Goal: Task Accomplishment & Management: Complete application form

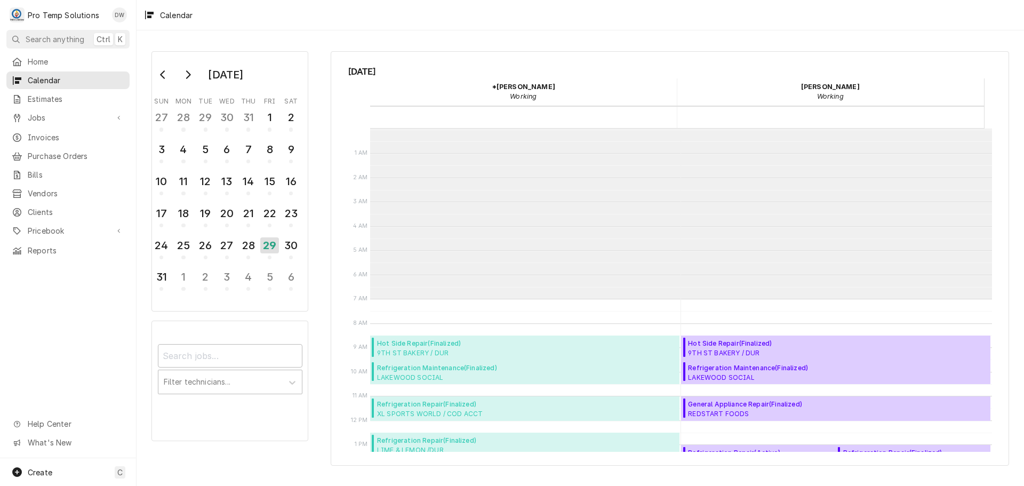
scroll to position [170, 0]
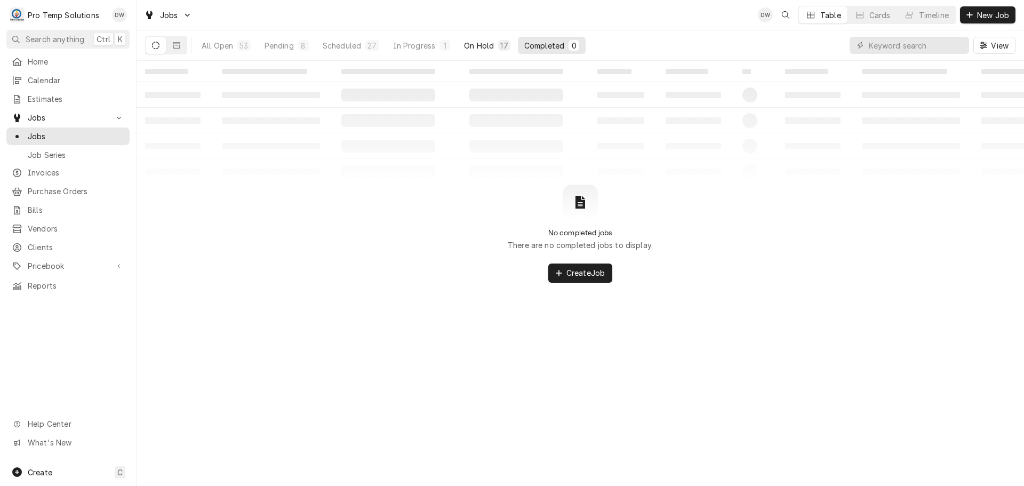
click at [477, 41] on div "On Hold" at bounding box center [479, 45] width 30 height 11
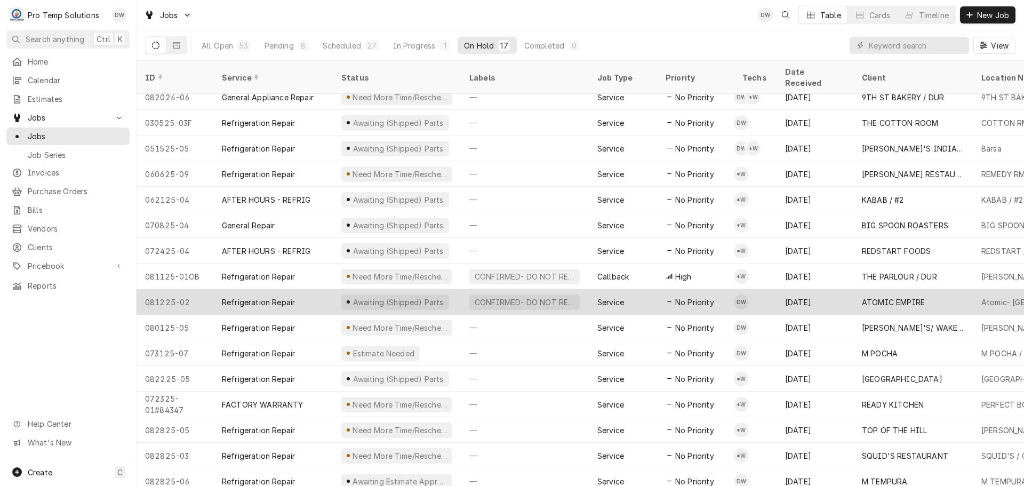
scroll to position [38, 0]
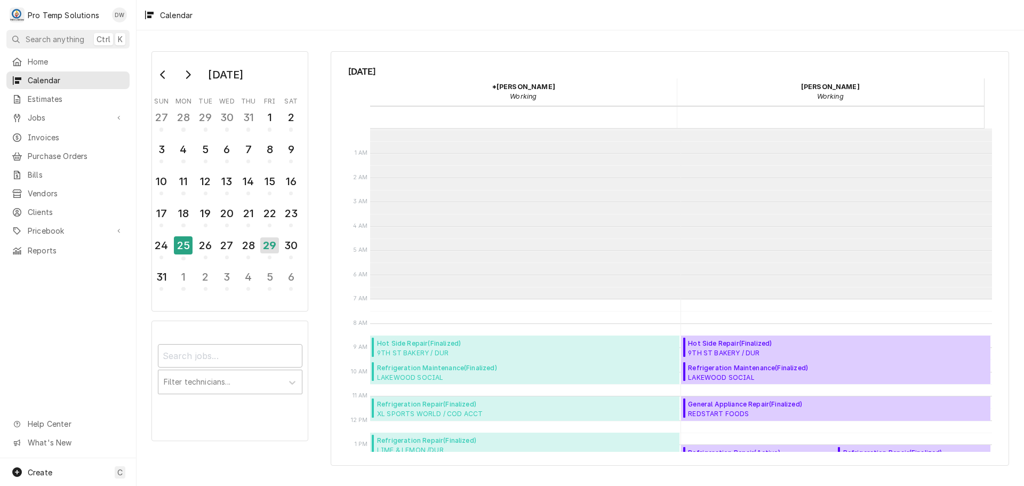
scroll to position [170, 0]
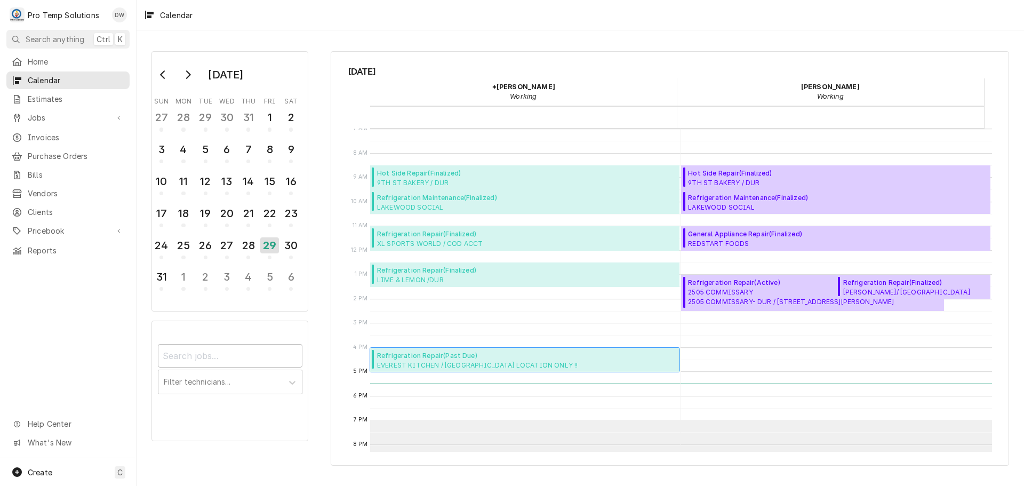
click at [454, 363] on span "EVEREST KITCHEN / WENDELL LOCATION ONLY !! EVEREST KITCHEN/ WENDELL / 25 N Main…" at bounding box center [498, 365] width 242 height 9
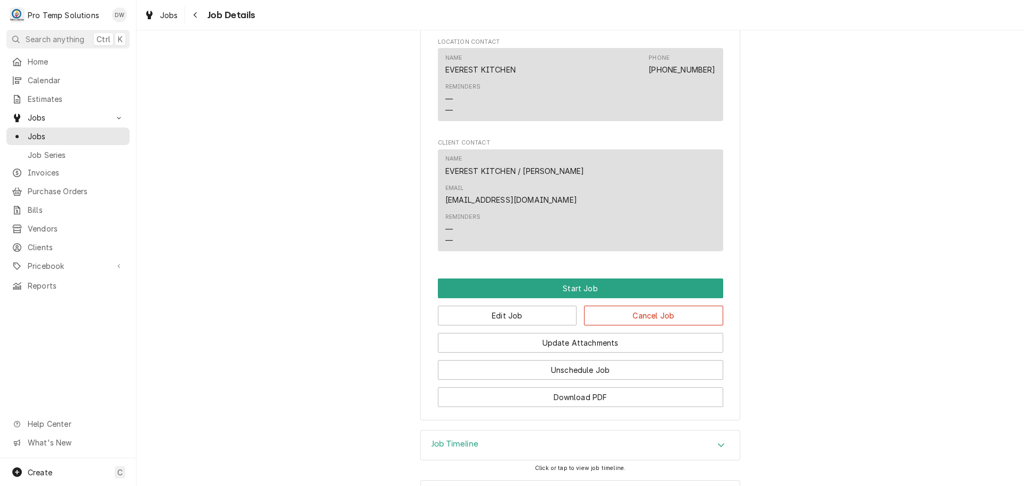
scroll to position [615, 0]
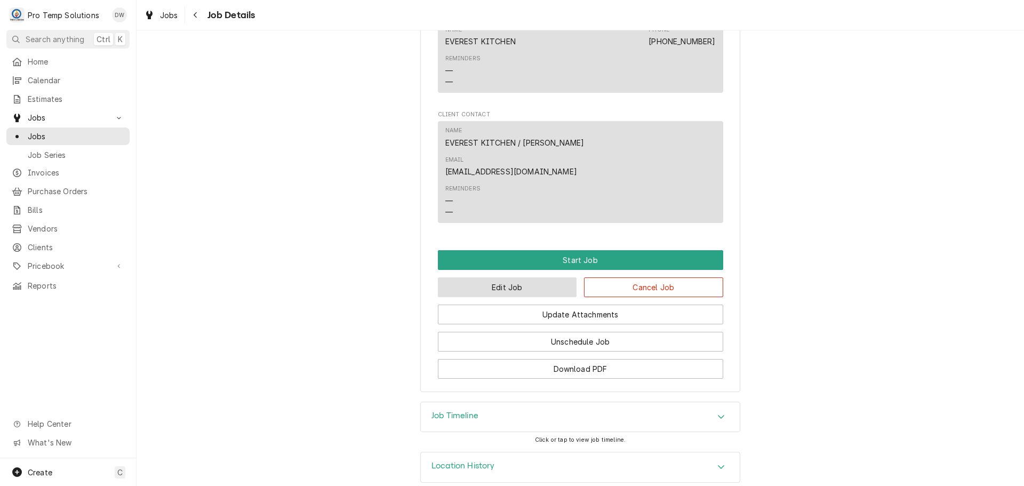
click at [517, 277] on button "Edit Job" at bounding box center [507, 287] width 139 height 20
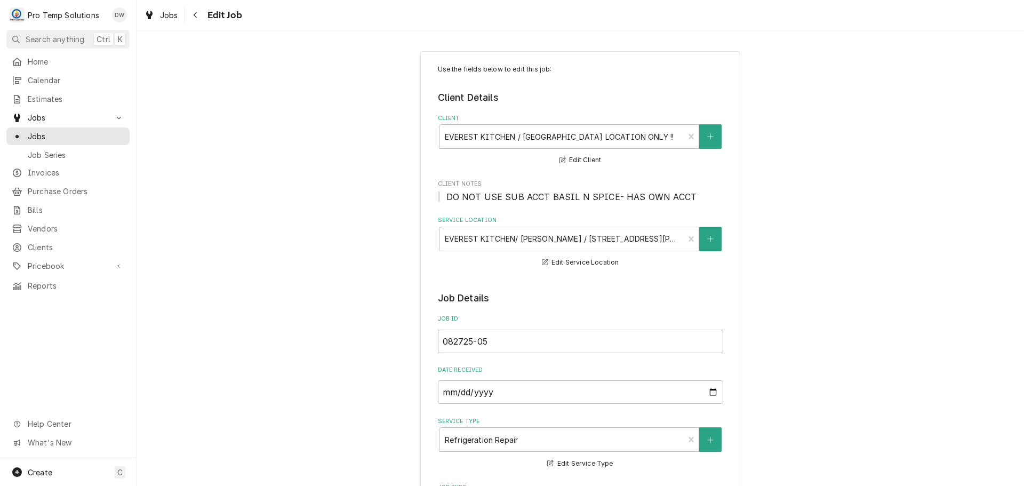
type textarea "x"
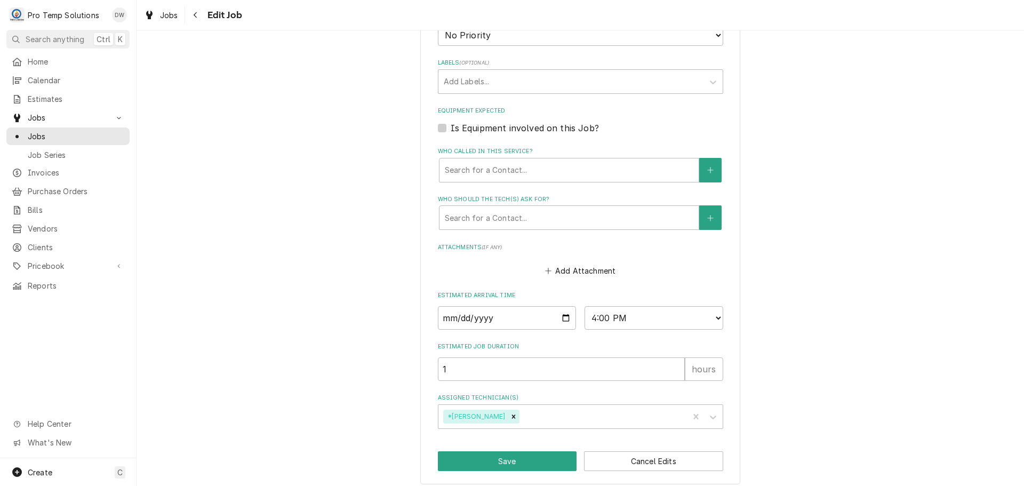
scroll to position [684, 0]
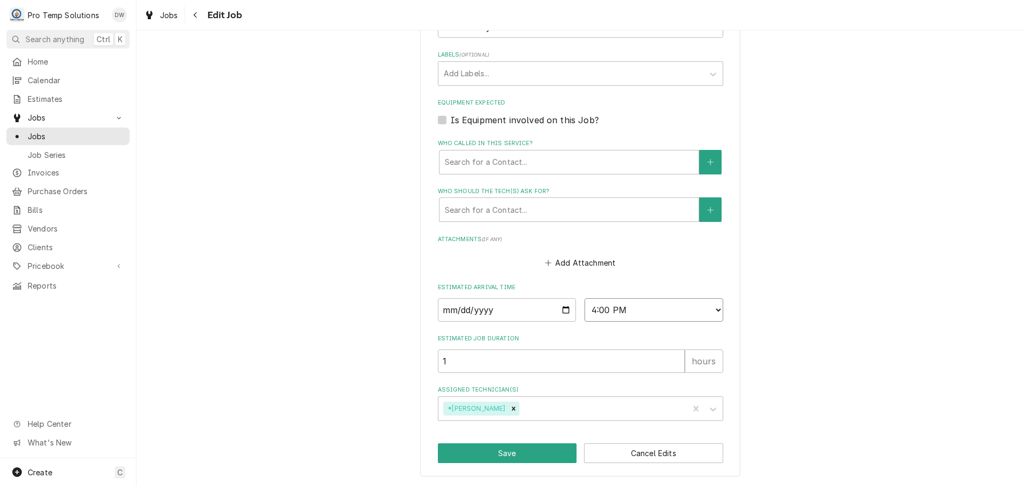
click at [708, 307] on select "AM / PM 6:00 AM 6:15 AM 6:30 AM 6:45 AM 7:00 AM 7:15 AM 7:30 AM 7:45 AM 8:00 AM…" at bounding box center [654, 309] width 139 height 23
select select "18:00:00"
click at [585, 298] on select "AM / PM 6:00 AM 6:15 AM 6:30 AM 6:45 AM 7:00 AM 7:15 AM 7:30 AM 7:45 AM 8:00 AM…" at bounding box center [654, 309] width 139 height 23
click at [507, 453] on button "Save" at bounding box center [507, 453] width 139 height 20
type textarea "x"
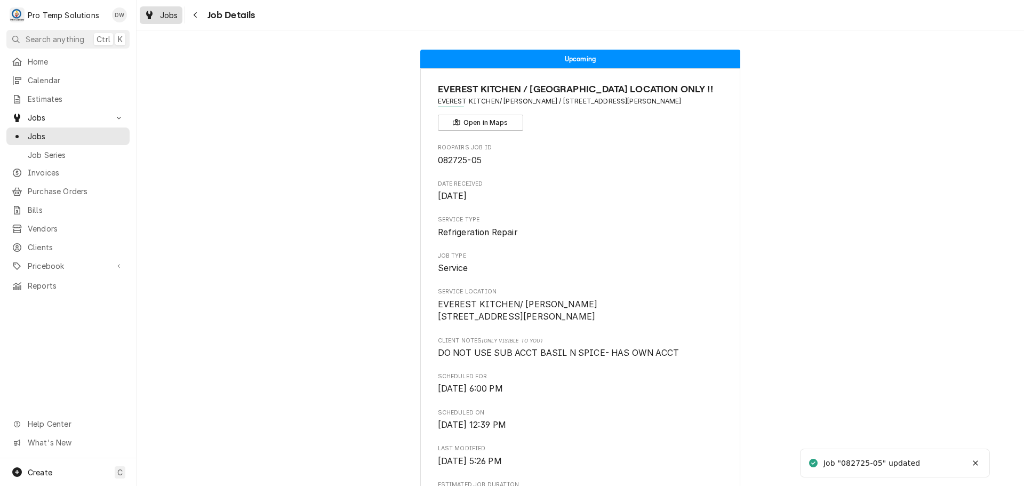
click at [166, 18] on span "Jobs" at bounding box center [169, 15] width 18 height 11
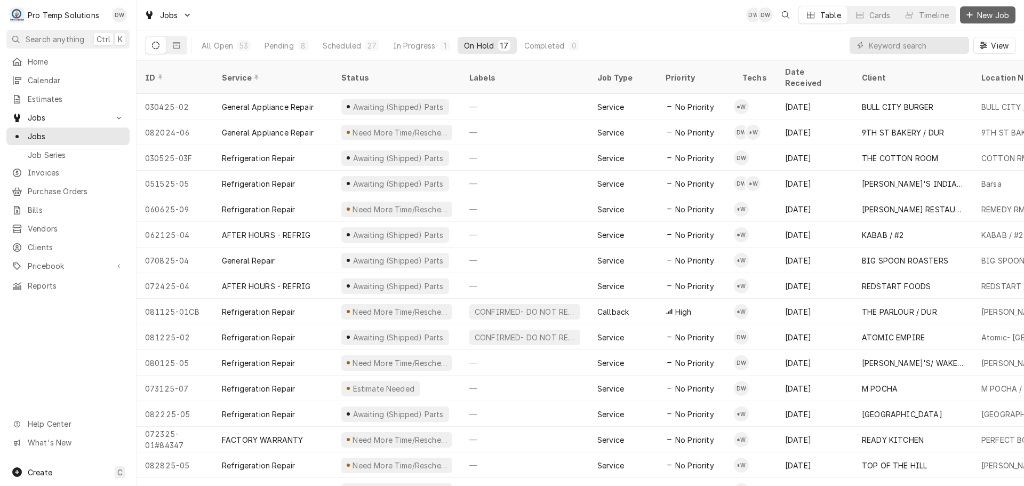
click at [992, 11] on span "New Job" at bounding box center [993, 15] width 36 height 11
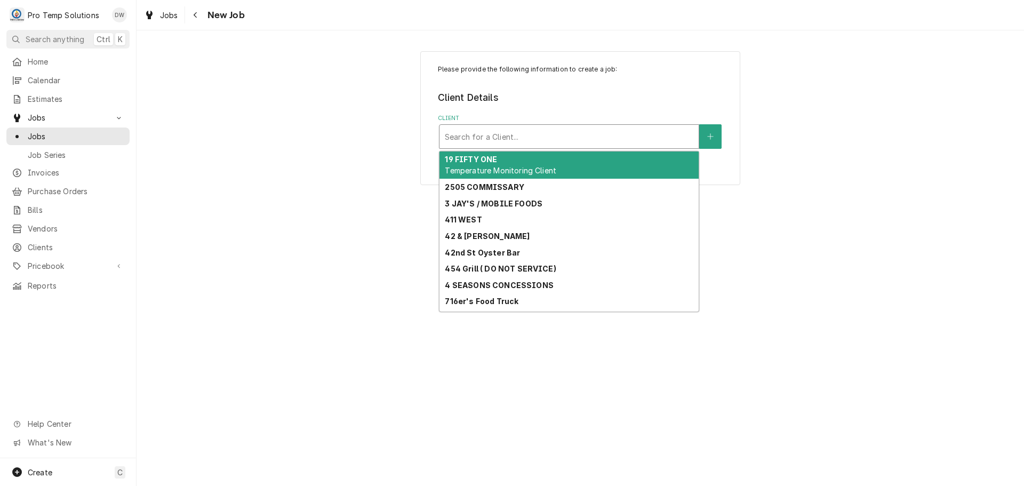
click at [602, 140] on div "Client" at bounding box center [569, 136] width 249 height 19
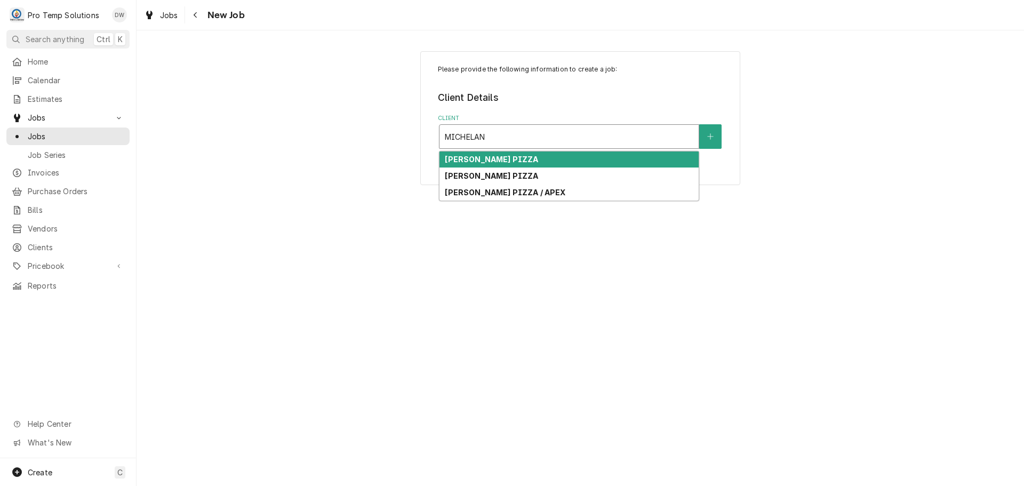
type input "MICHELANG"
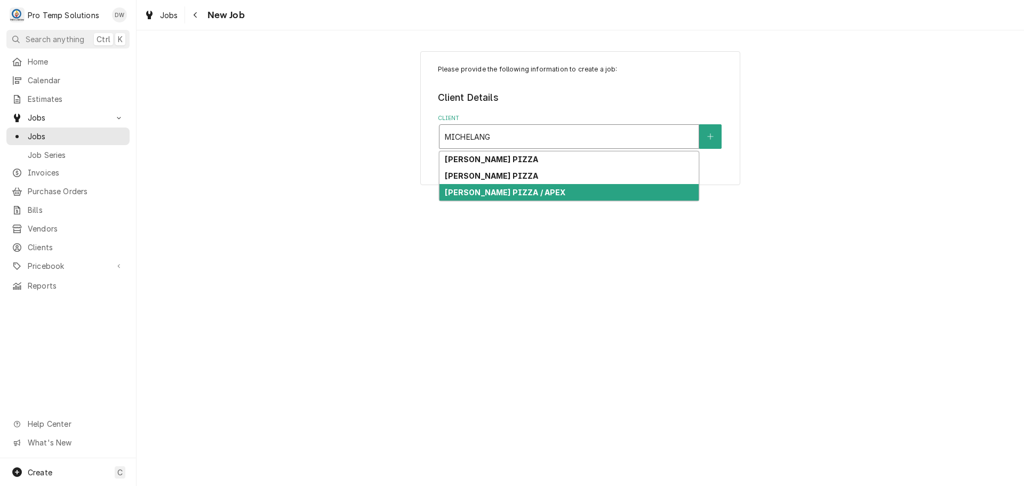
click at [547, 193] on strong "[PERSON_NAME] PIZZA / APEX" at bounding box center [505, 192] width 121 height 9
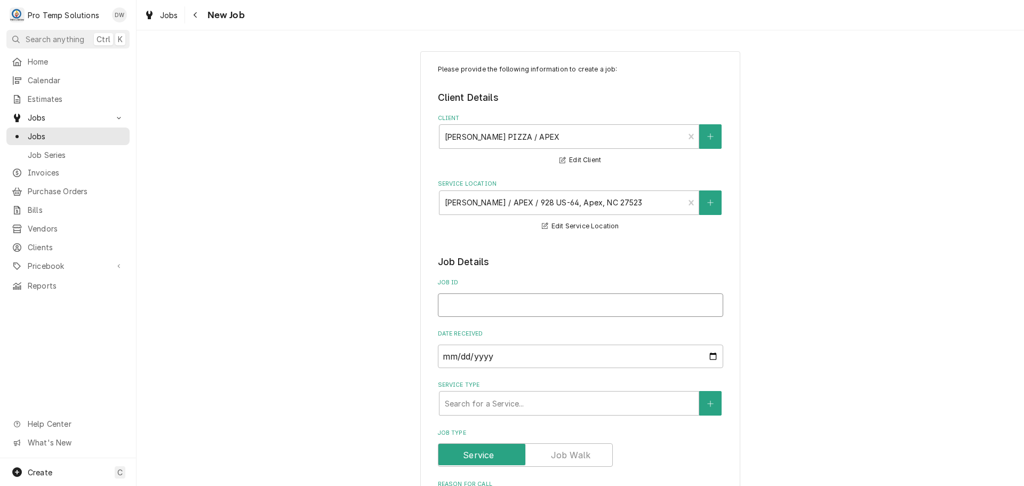
click at [479, 307] on input "Job ID" at bounding box center [580, 304] width 285 height 23
type textarea "x"
type input "0"
type textarea "x"
type input "08"
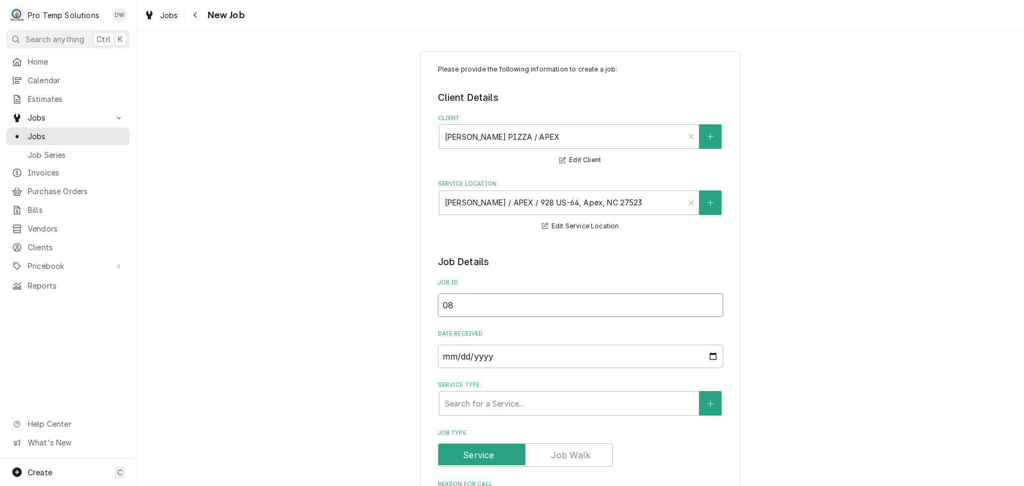
type textarea "x"
type input "082"
type textarea "x"
type input "0829"
type textarea "x"
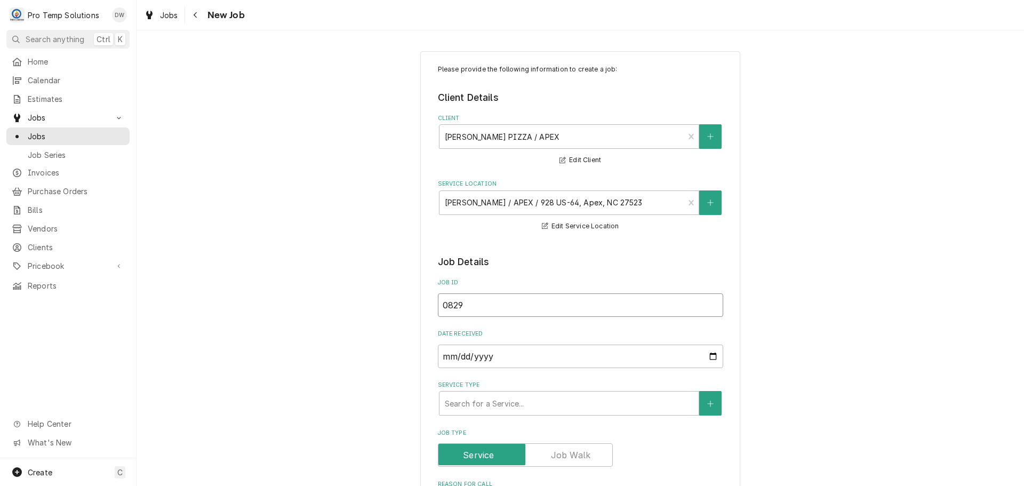
type input "08292"
type textarea "x"
type input "082925"
type textarea "x"
type input "082925-"
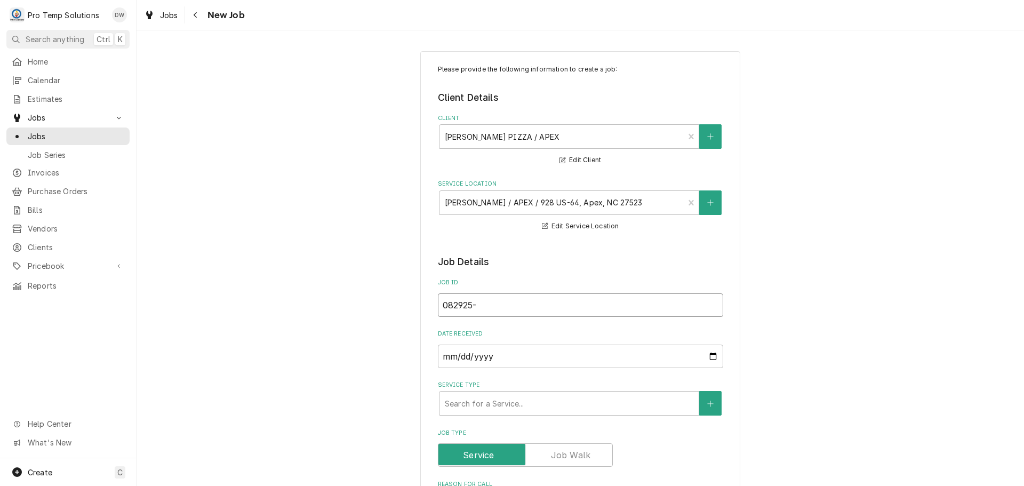
type textarea "x"
type input "082925-0"
type textarea "x"
type input "082925-03"
type textarea "x"
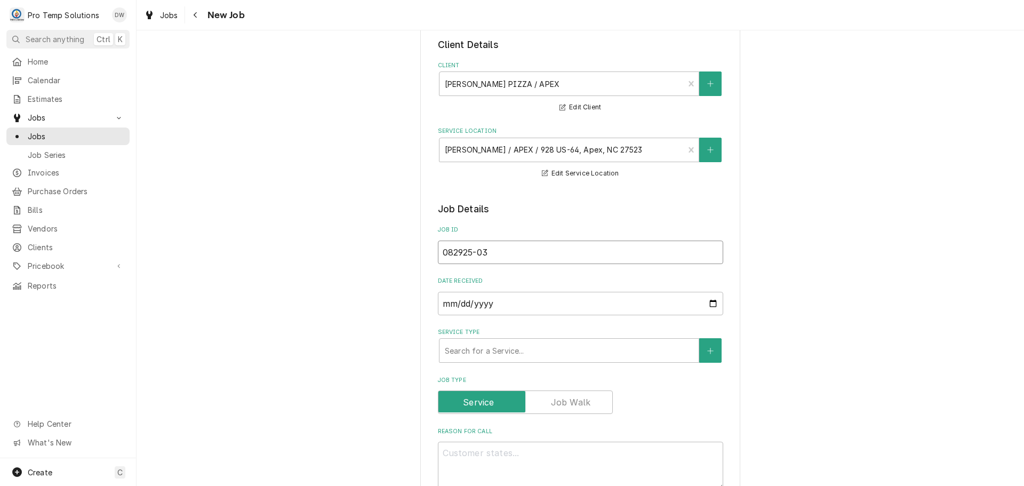
scroll to position [213, 0]
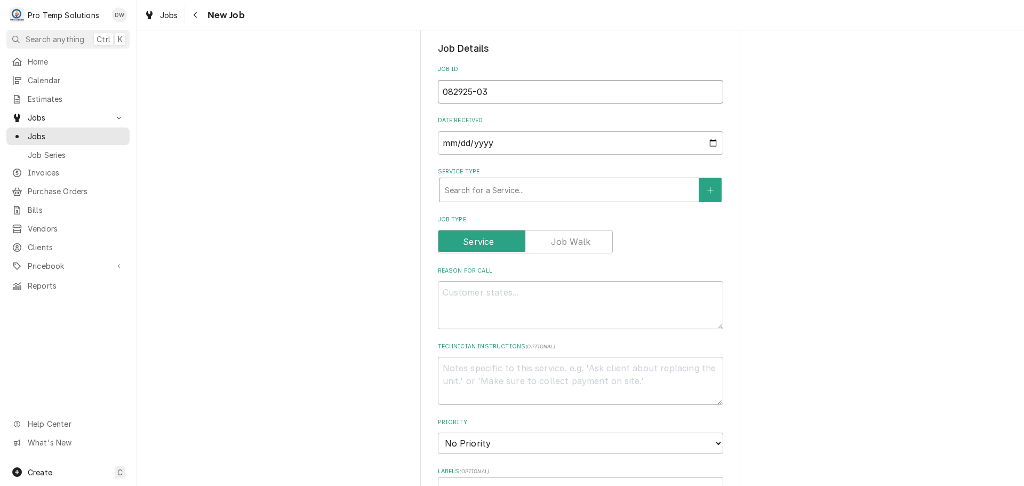
type input "082925-03"
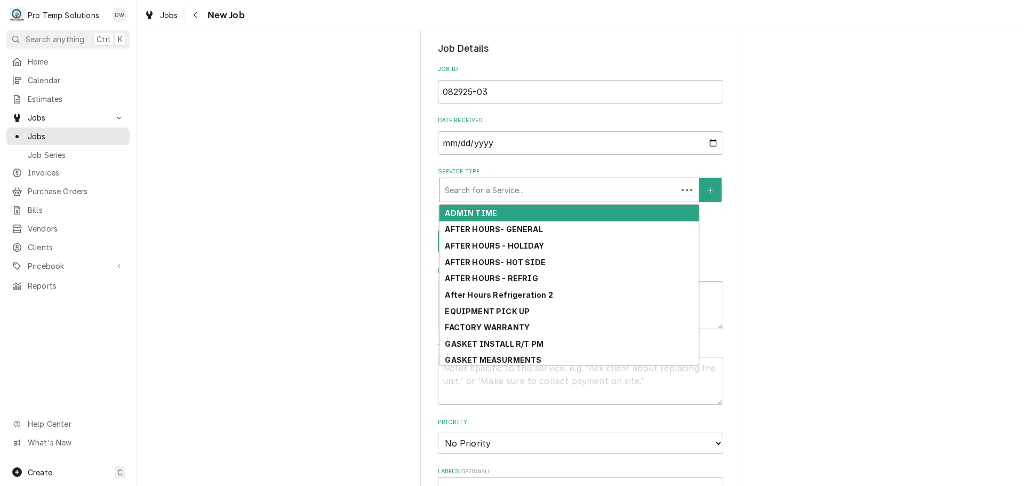
click at [546, 195] on div "Service Type" at bounding box center [558, 189] width 227 height 19
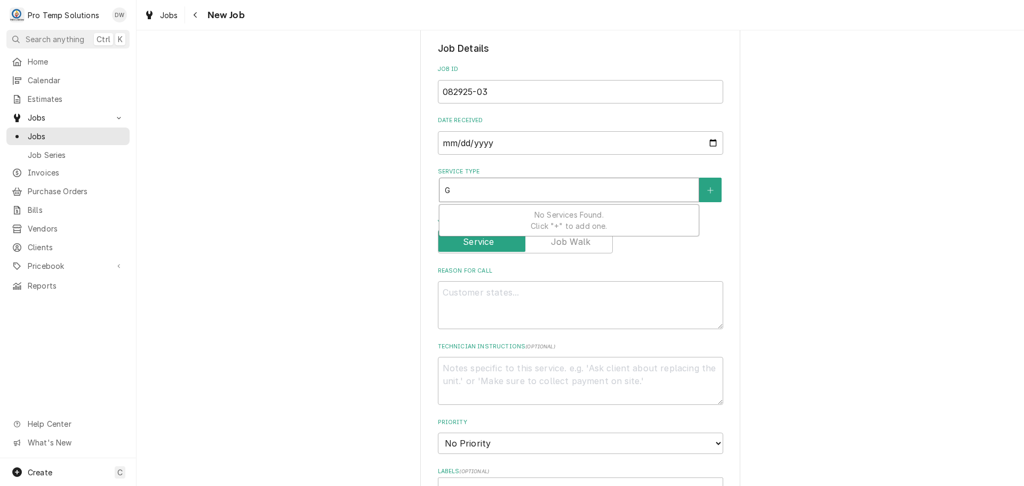
type textarea "x"
type input "G"
type textarea "x"
type input "GE"
type textarea "x"
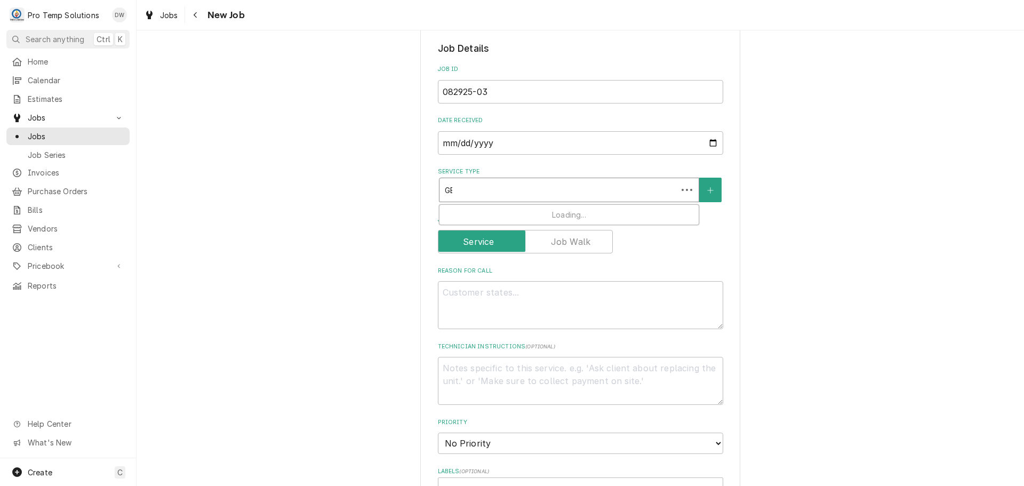
type input "GEN"
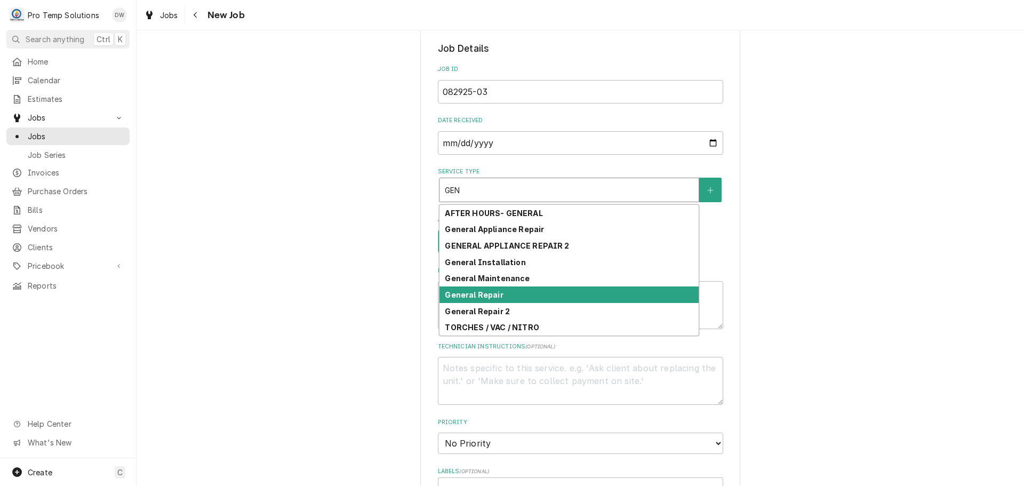
click at [506, 298] on div "General Repair" at bounding box center [568, 294] width 259 height 17
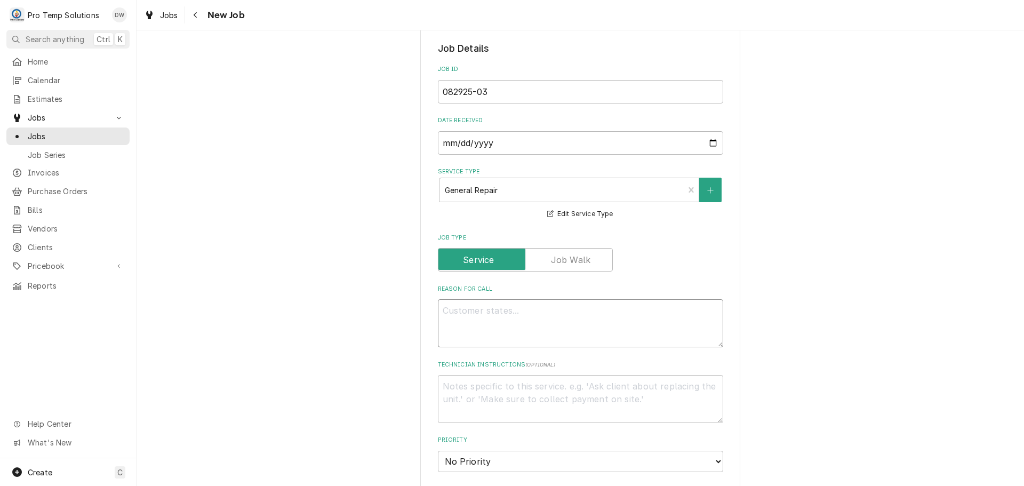
click at [478, 310] on textarea "Reason For Call" at bounding box center [580, 323] width 285 height 48
type textarea "x"
type textarea "M"
type textarea "x"
type textarea "MI"
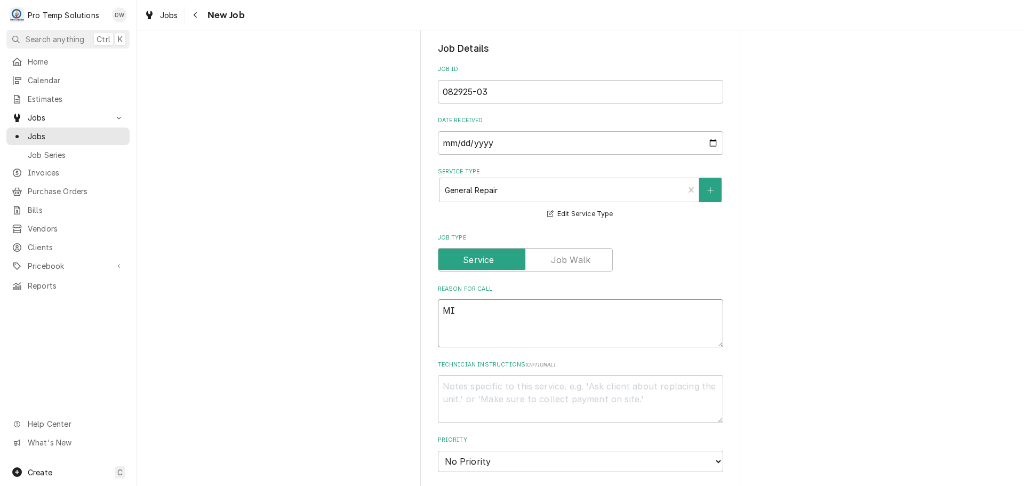
type textarea "x"
type textarea "MIX"
type textarea "x"
type textarea "MIXE"
type textarea "x"
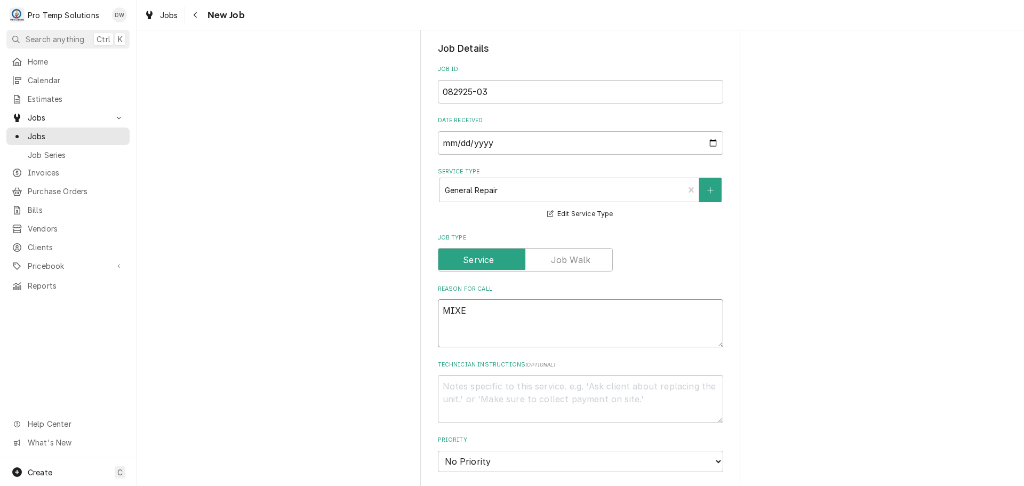
type textarea "MIXER"
type textarea "x"
type textarea "MIXER"
type textarea "x"
type textarea "MIXER D"
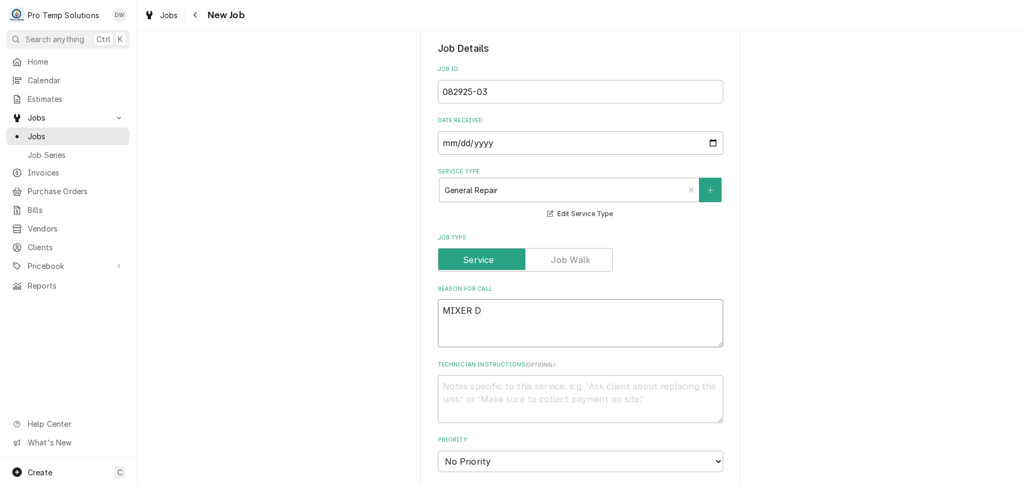
type textarea "x"
type textarea "MIXER DO"
type textarea "x"
type textarea "MIXER DOW"
type textarea "x"
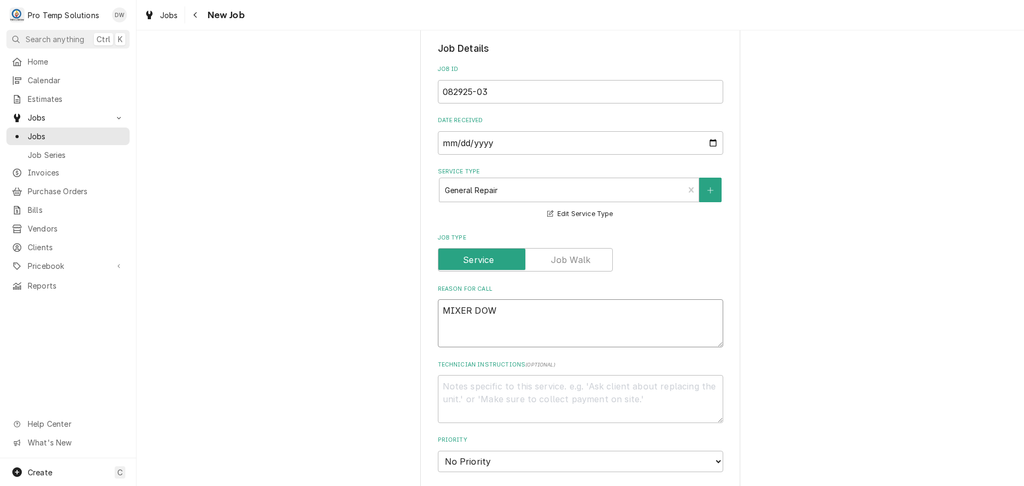
type textarea "MIXER DOWN"
type textarea "x"
type textarea "MIXER DOWN"
type textarea "x"
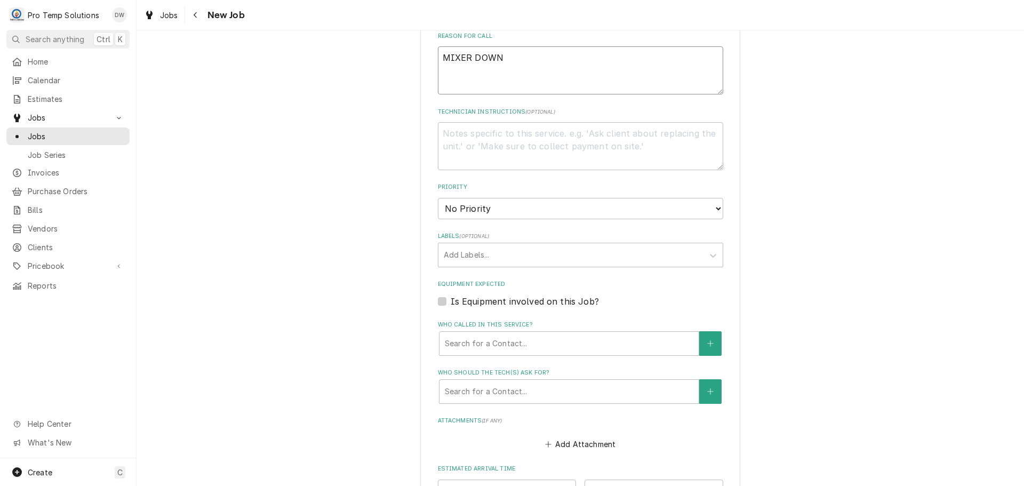
scroll to position [533, 0]
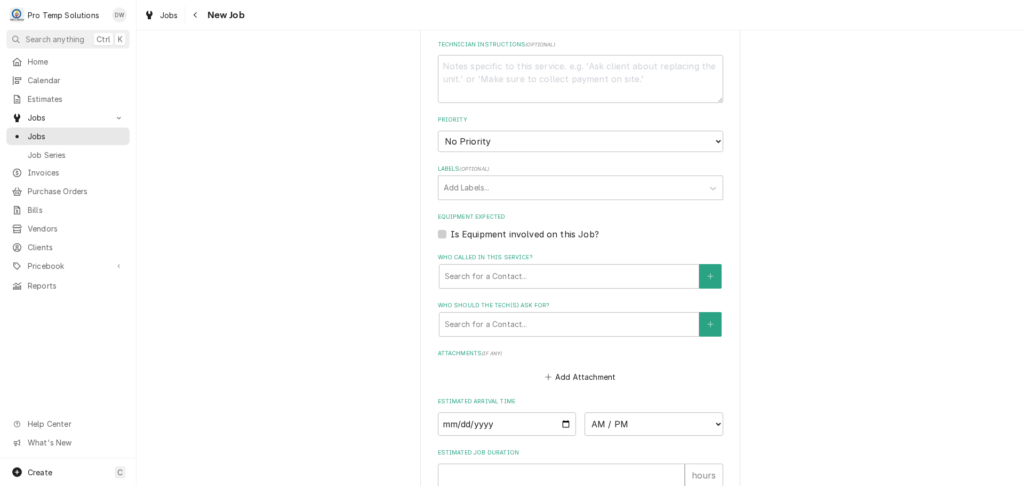
type textarea "MIXER DOWN"
click at [451, 233] on label "Is Equipment involved on this Job?" at bounding box center [525, 234] width 148 height 13
click at [451, 233] on input "Equipment Expected" at bounding box center [593, 239] width 285 height 23
checkbox input "true"
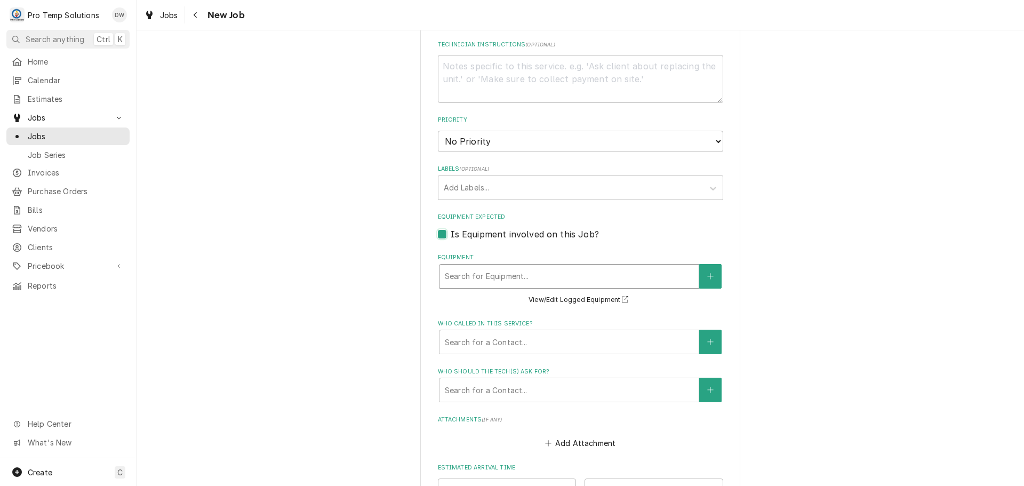
type textarea "x"
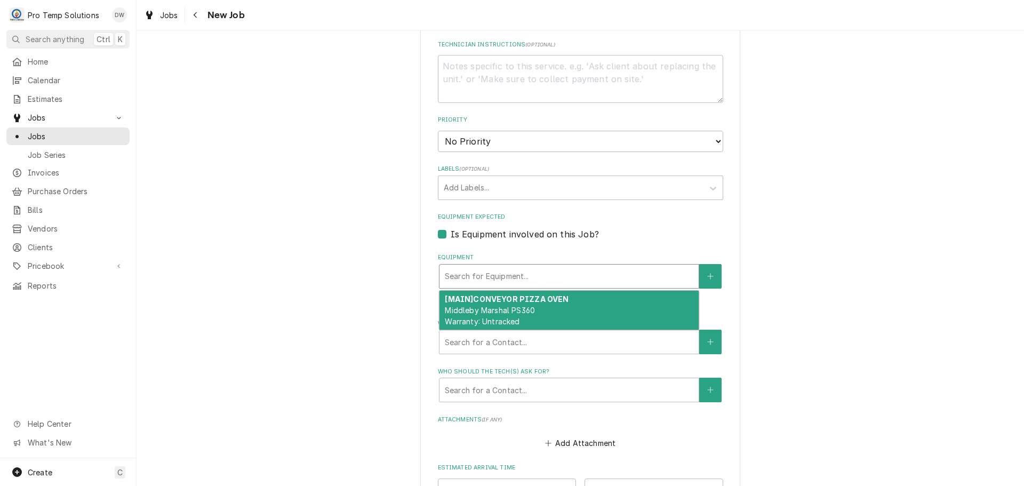
click at [515, 268] on div "Equipment" at bounding box center [569, 276] width 249 height 19
click at [707, 275] on icon "Create New Equipment" at bounding box center [710, 276] width 6 height 7
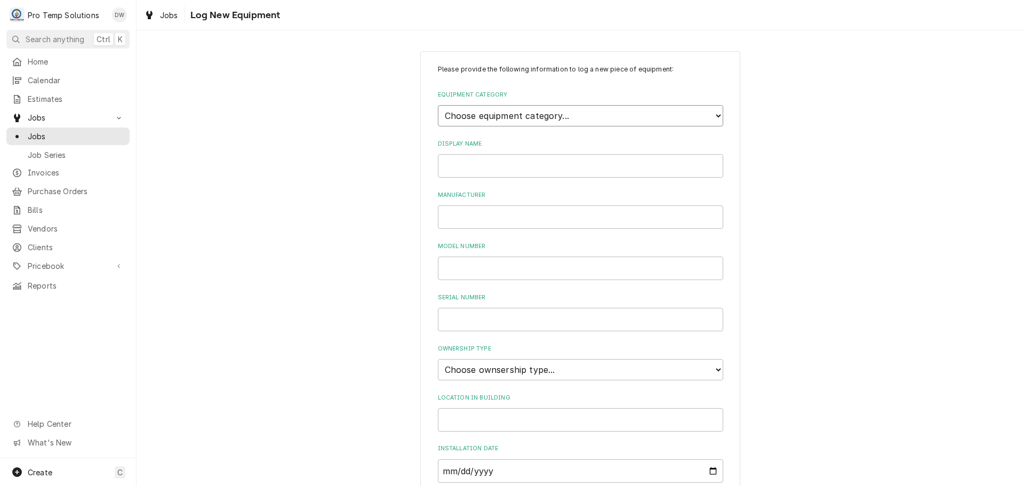
click at [702, 110] on select "Choose equipment category... Cooking Equipment Fryers Ice Machines Ovens and Ra…" at bounding box center [580, 115] width 285 height 21
select select "10"
click at [438, 105] on select "Choose equipment category... Cooking Equipment Fryers Ice Machines Ovens and Ra…" at bounding box center [580, 115] width 285 height 21
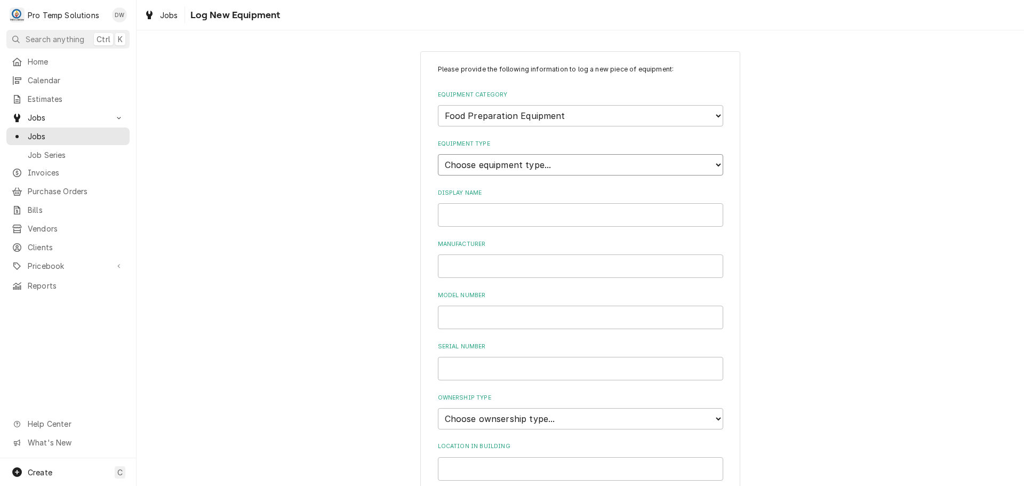
click at [639, 167] on select "Choose equipment type... Blender Commercial Can Openers Dicer, Cutter, and Chop…" at bounding box center [580, 164] width 285 height 21
select select "100"
click at [438, 154] on select "Choose equipment type... Blender Commercial Can Openers Dicer, Cutter, and Chop…" at bounding box center [580, 164] width 285 height 21
click at [501, 210] on input "Display Name" at bounding box center [580, 214] width 285 height 23
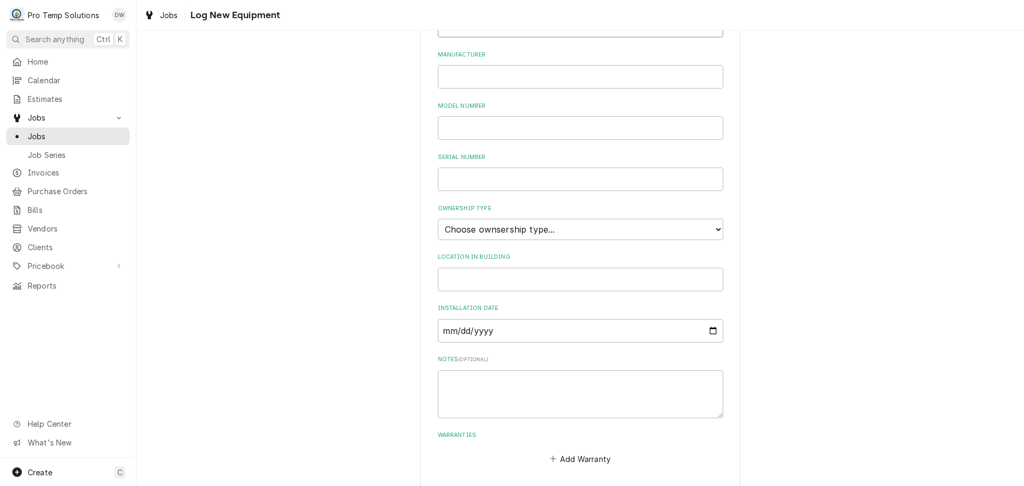
scroll to position [213, 0]
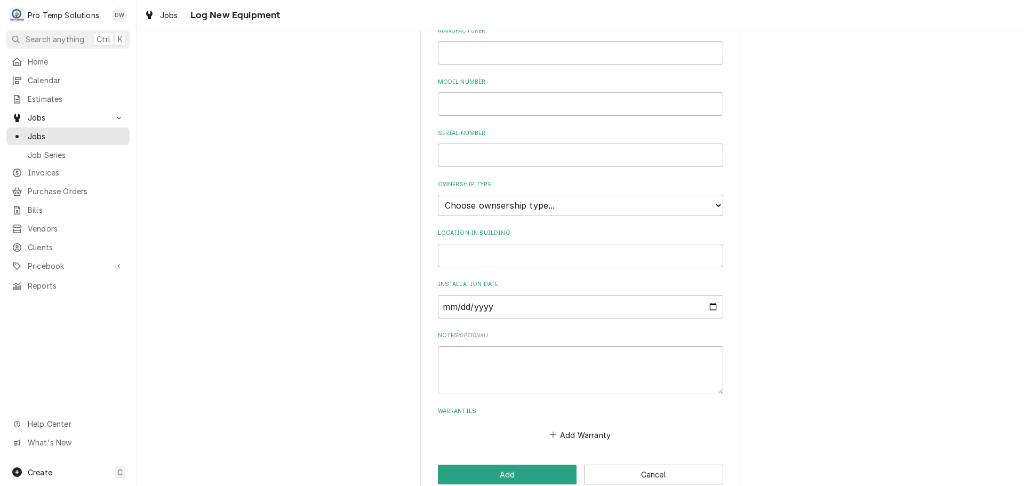
type input "MIXER"
click at [515, 207] on select "Choose ownsership type... Unknown Owned Leased Rented" at bounding box center [580, 205] width 285 height 21
select select "0"
click at [438, 195] on select "Choose ownsership type... Unknown Owned Leased Rented" at bounding box center [580, 205] width 285 height 21
click at [482, 253] on input "Location in Building" at bounding box center [580, 255] width 285 height 23
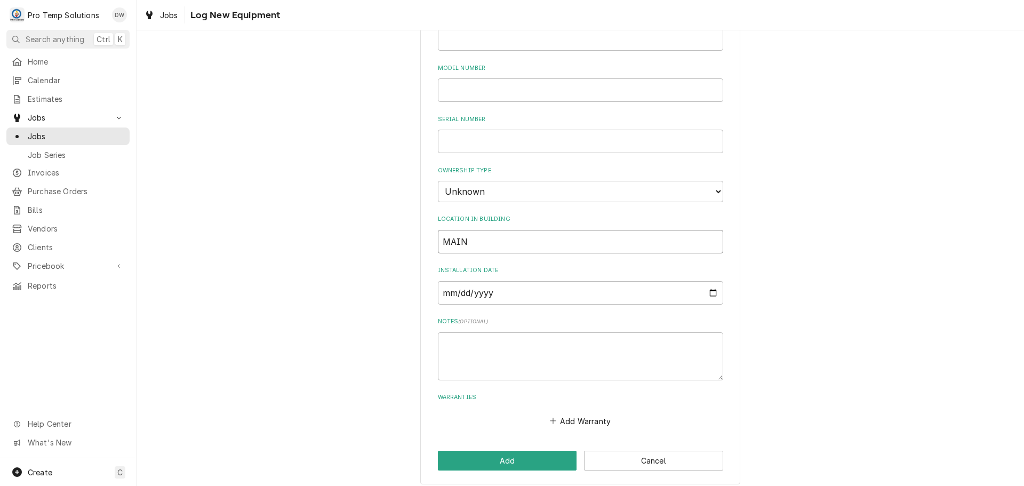
scroll to position [235, 0]
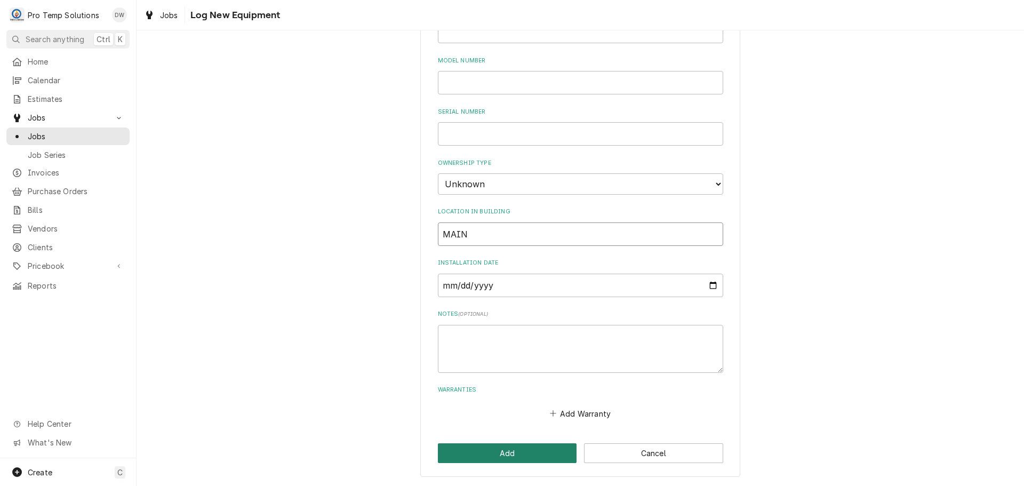
type input "MAIN"
click at [511, 451] on button "Add" at bounding box center [507, 453] width 139 height 20
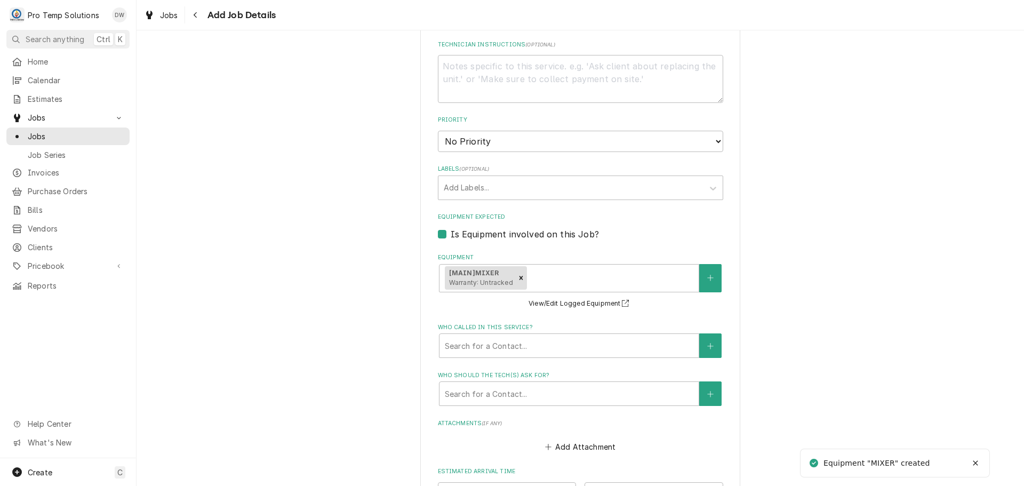
type textarea "x"
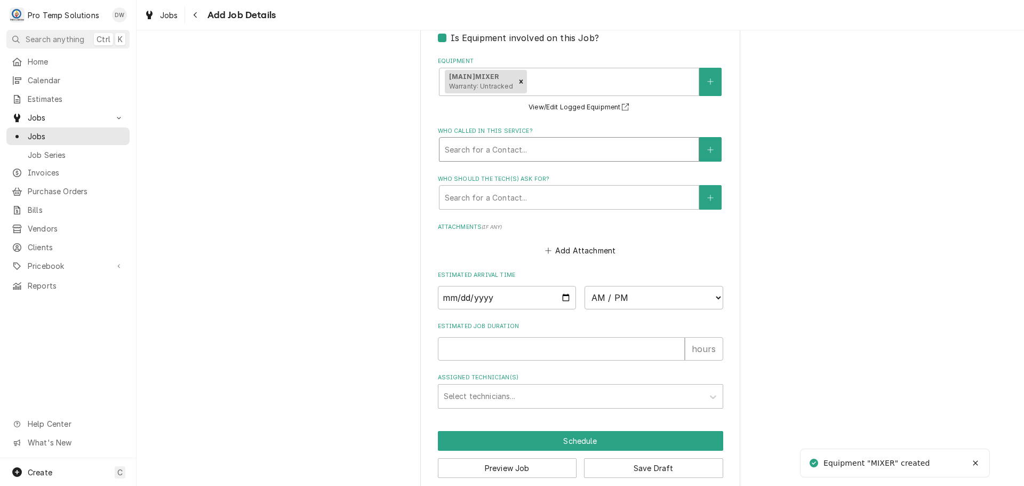
scroll to position [745, 0]
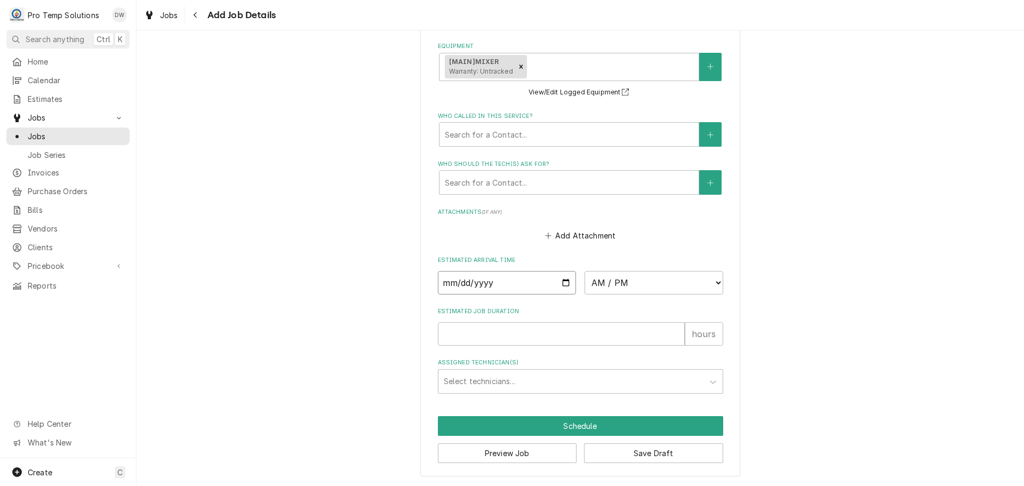
click at [559, 284] on input "Date" at bounding box center [507, 282] width 139 height 23
type input "2025-08-29"
type textarea "x"
click at [706, 279] on select "AM / PM 6:00 AM 6:15 AM 6:30 AM 6:45 AM 7:00 AM 7:15 AM 7:30 AM 7:45 AM 8:00 AM…" at bounding box center [654, 282] width 139 height 23
select select "19:00:00"
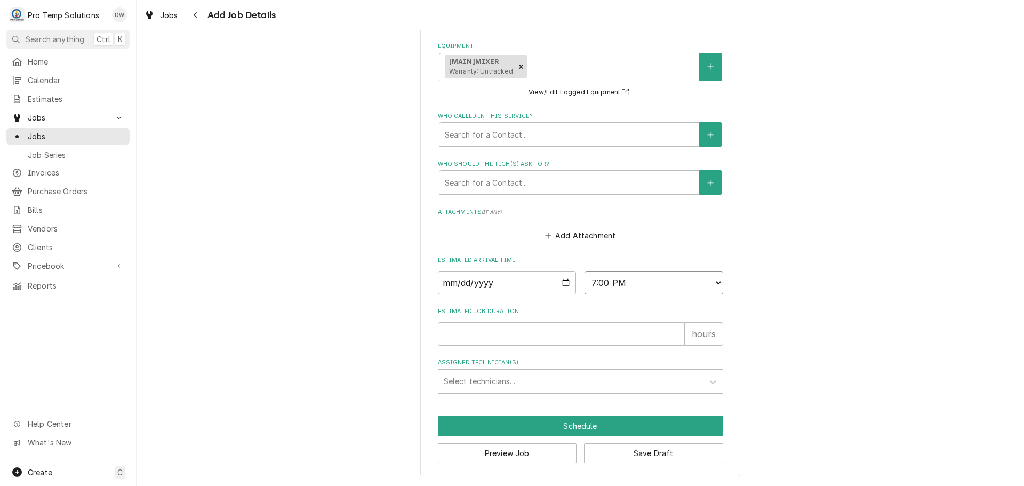
click at [585, 271] on select "AM / PM 6:00 AM 6:15 AM 6:30 AM 6:45 AM 7:00 AM 7:15 AM 7:30 AM 7:45 AM 8:00 AM…" at bounding box center [654, 282] width 139 height 23
click at [622, 329] on input "Estimated Job Duration" at bounding box center [561, 333] width 247 height 23
type textarea "x"
type input "1"
type textarea "x"
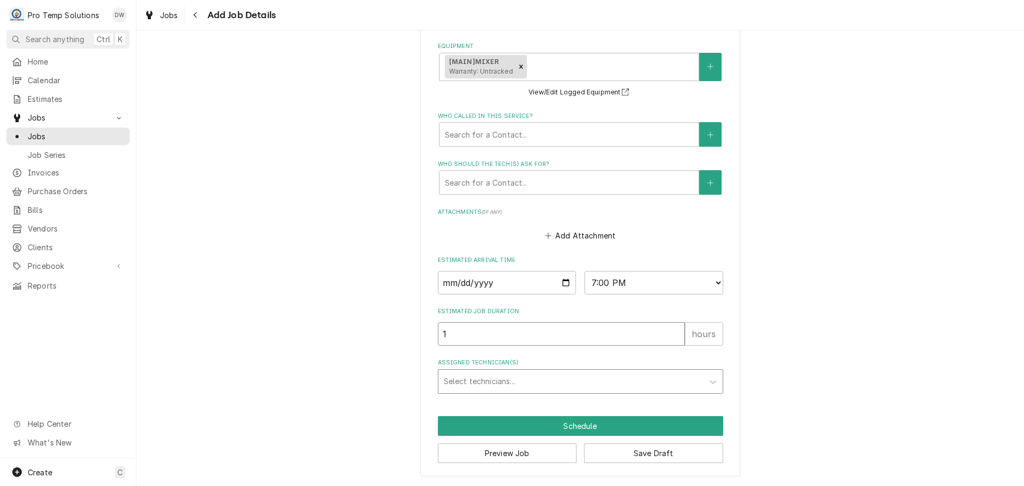
type input "1"
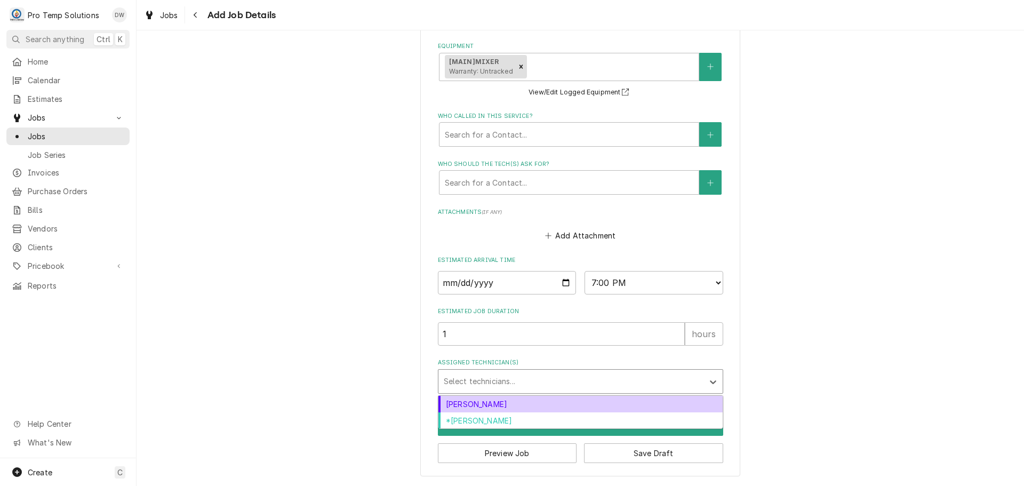
click at [561, 379] on div "Assigned Technician(s)" at bounding box center [571, 381] width 254 height 19
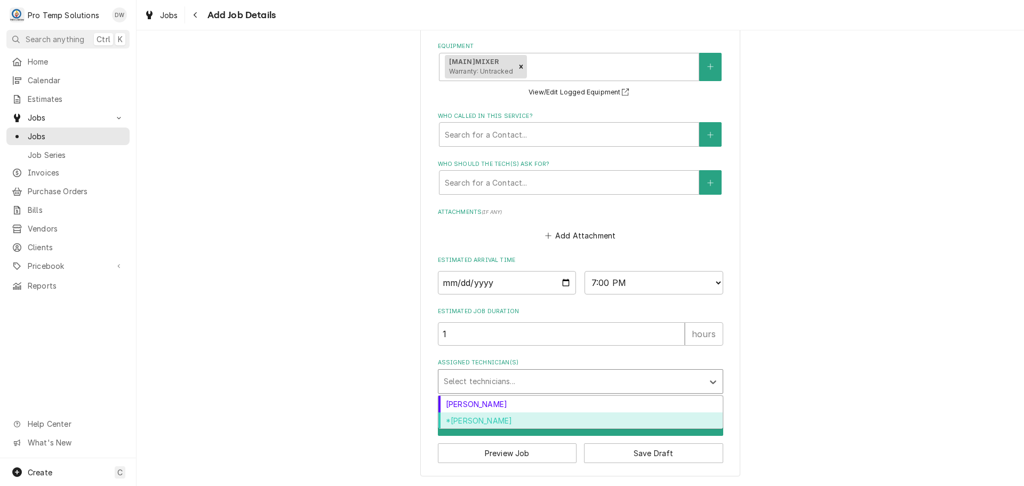
click at [497, 421] on div "*[PERSON_NAME]" at bounding box center [580, 420] width 284 height 17
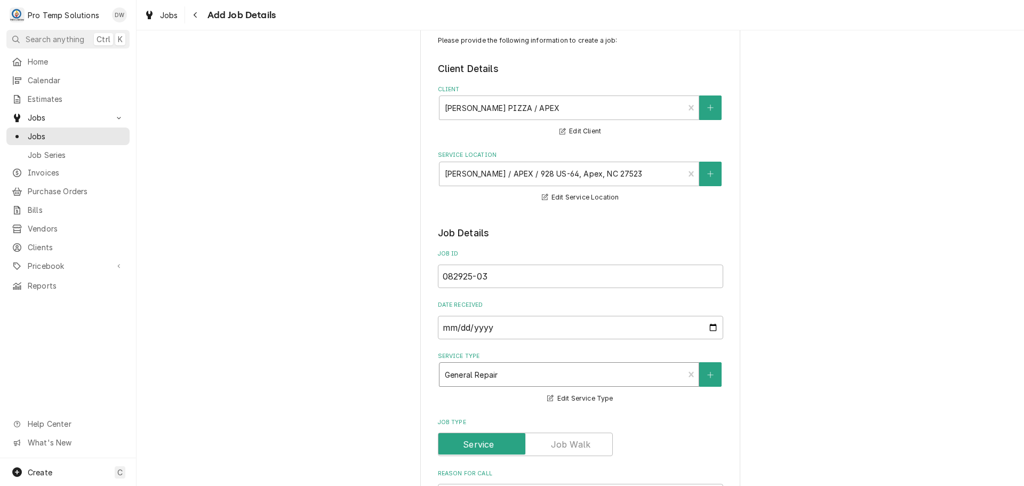
scroll to position [53, 0]
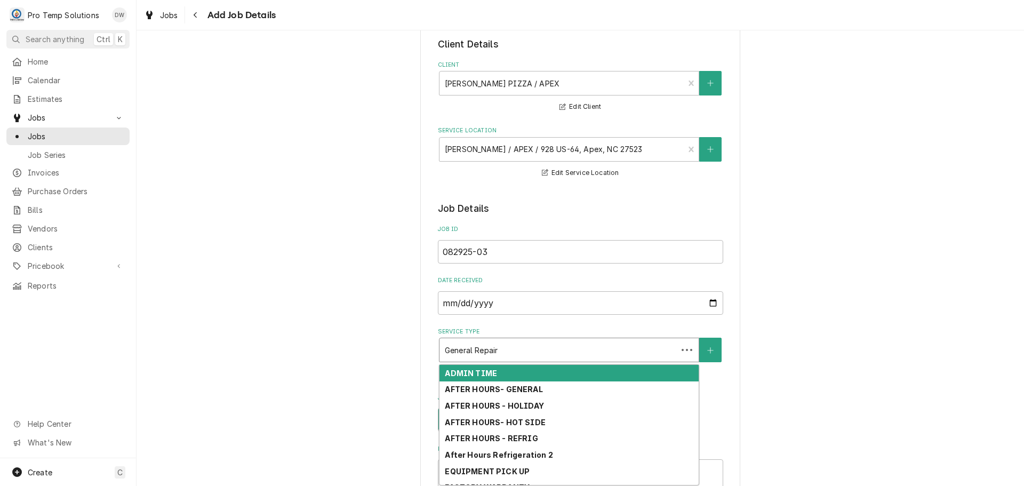
click at [514, 354] on div "Service Type" at bounding box center [558, 349] width 227 height 19
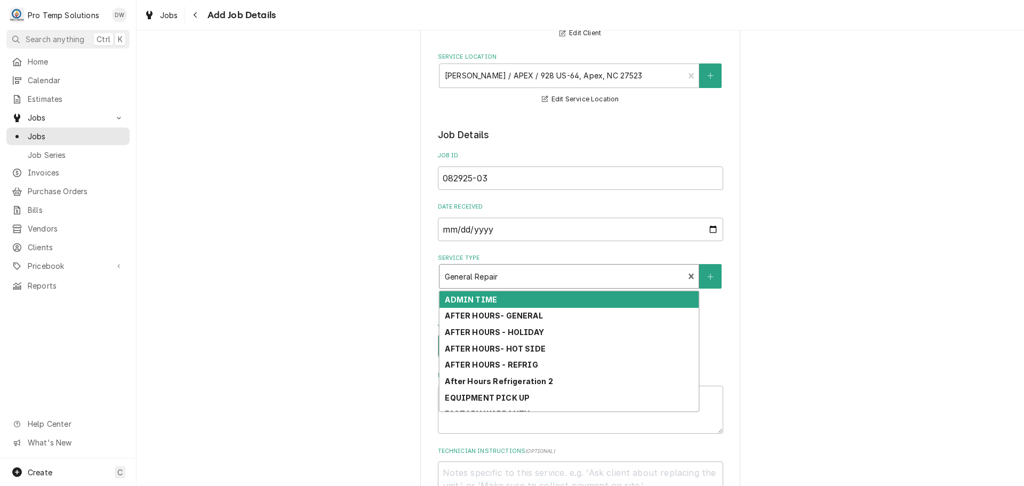
scroll to position [160, 0]
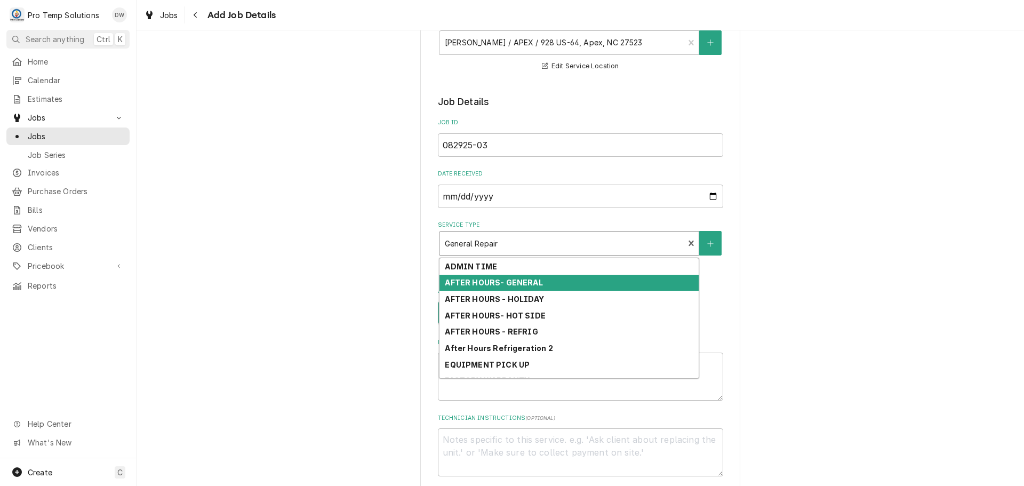
click at [533, 281] on strong "AFTER HOURS- GENERAL" at bounding box center [494, 282] width 98 height 9
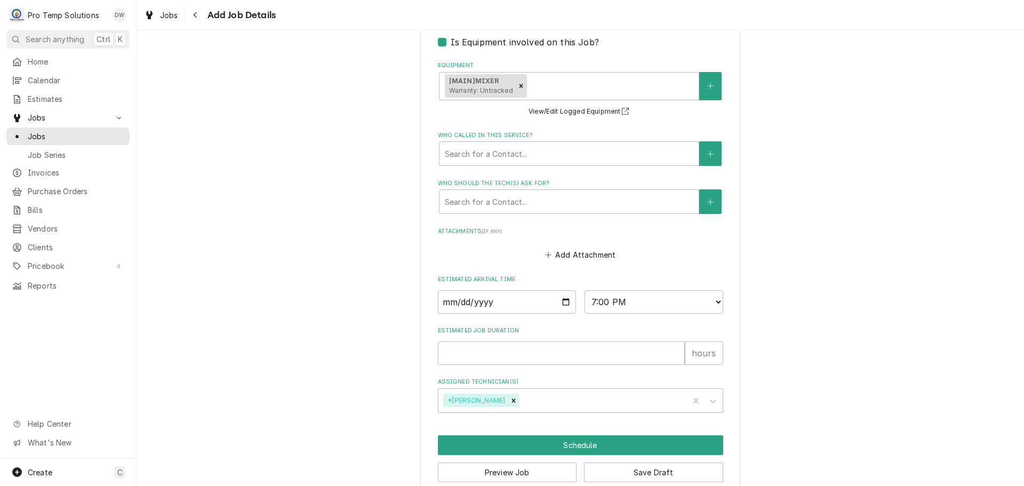
scroll to position [745, 0]
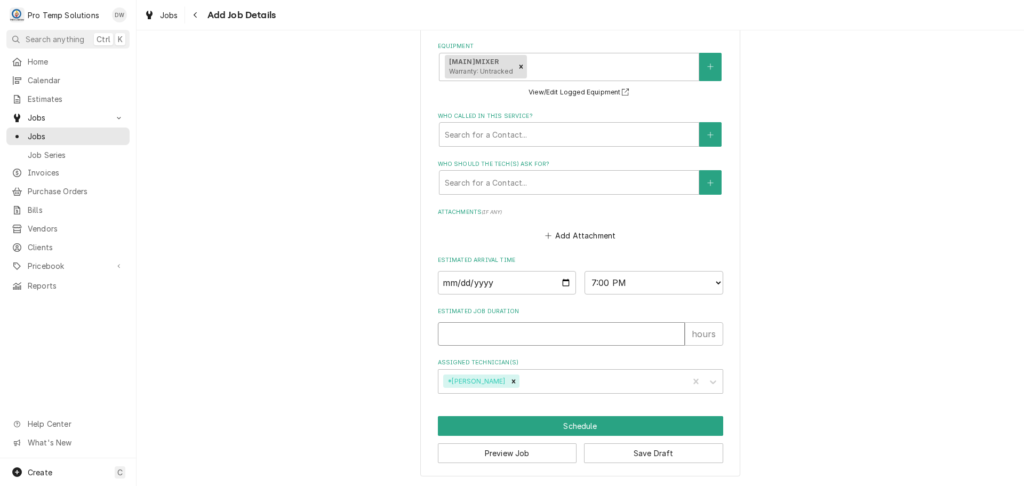
click at [557, 327] on input "Estimated Job Duration" at bounding box center [561, 333] width 247 height 23
type textarea "x"
type input "1"
type textarea "x"
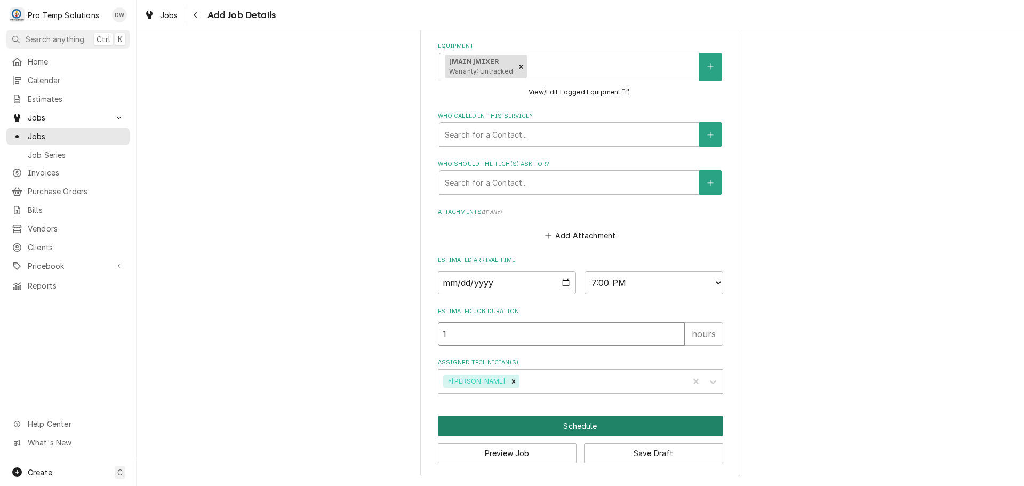
type input "1"
click at [569, 423] on button "Schedule" at bounding box center [580, 426] width 285 height 20
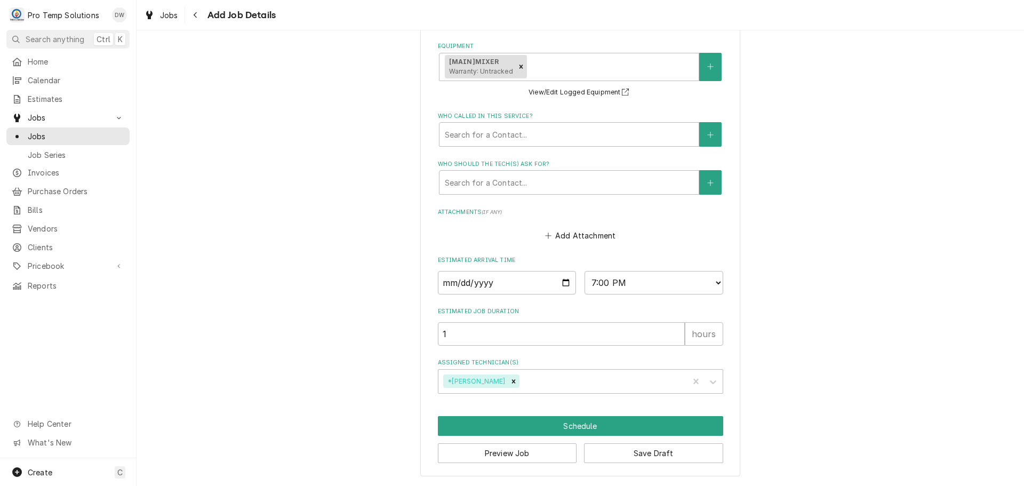
scroll to position [735, 0]
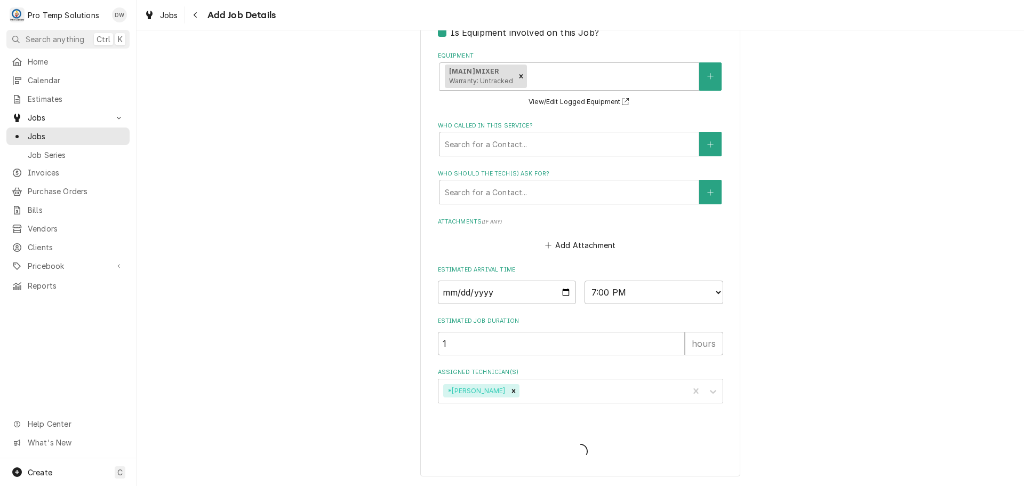
type textarea "x"
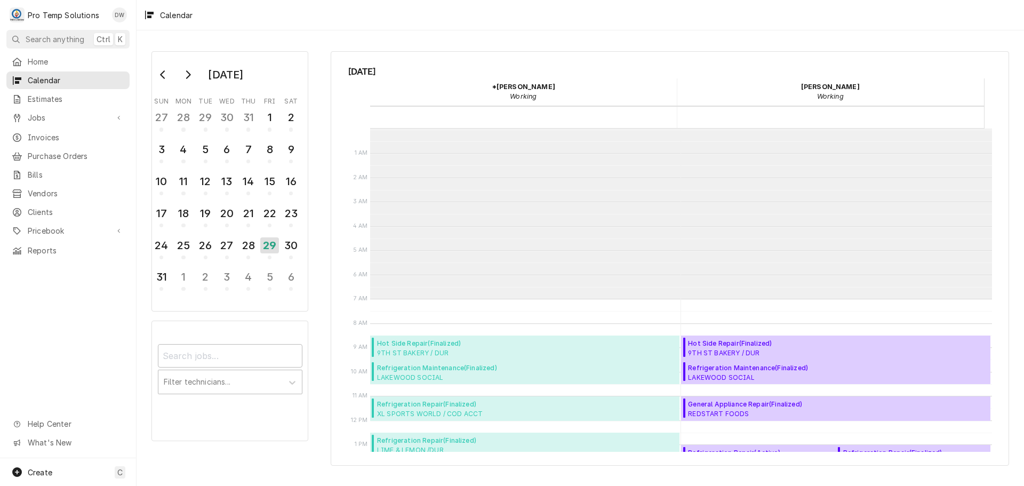
scroll to position [170, 0]
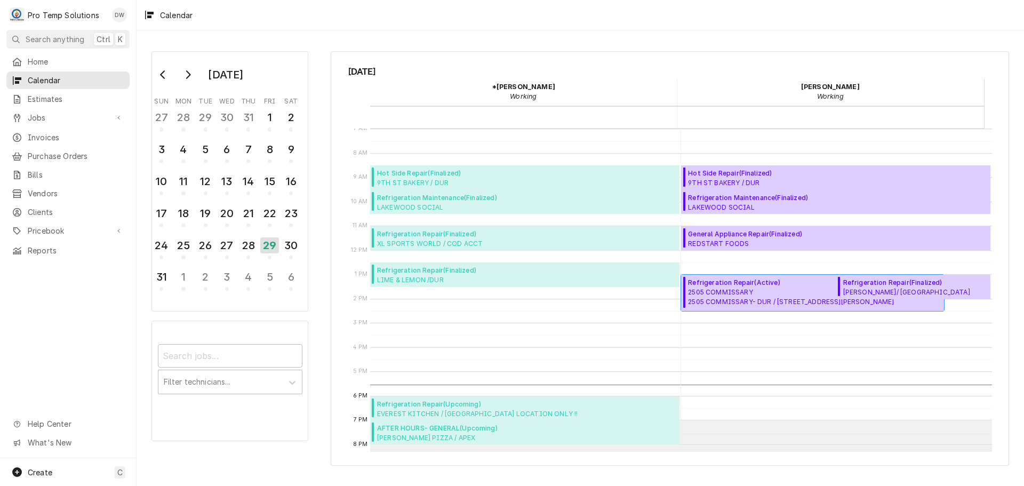
click at [747, 285] on span "Refrigeration Repair ( Active )" at bounding box center [791, 283] width 206 height 10
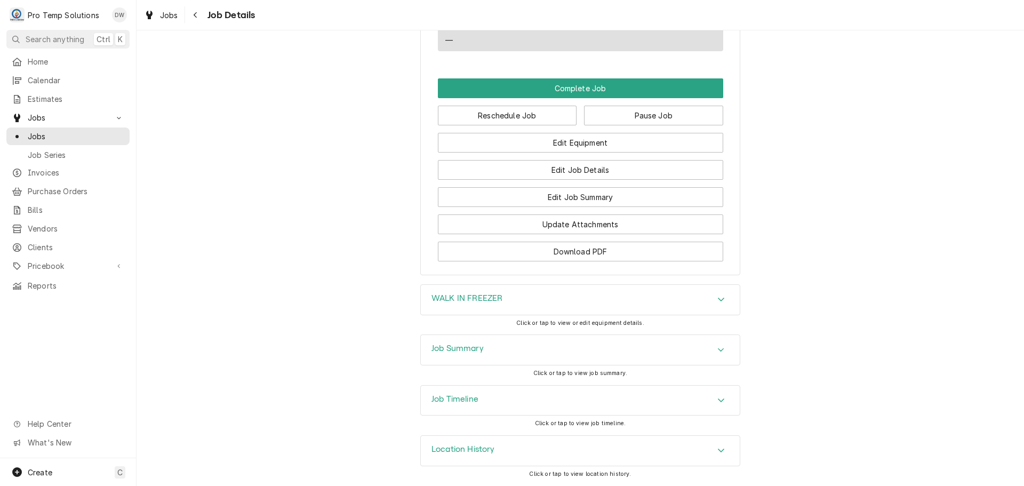
scroll to position [717, 0]
click at [576, 173] on button "Edit Job Details" at bounding box center [580, 170] width 285 height 20
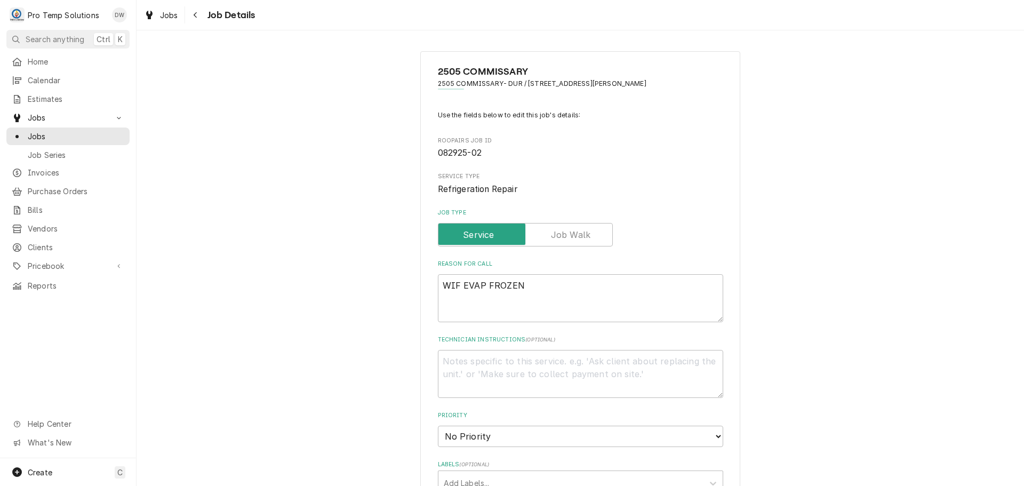
type textarea "x"
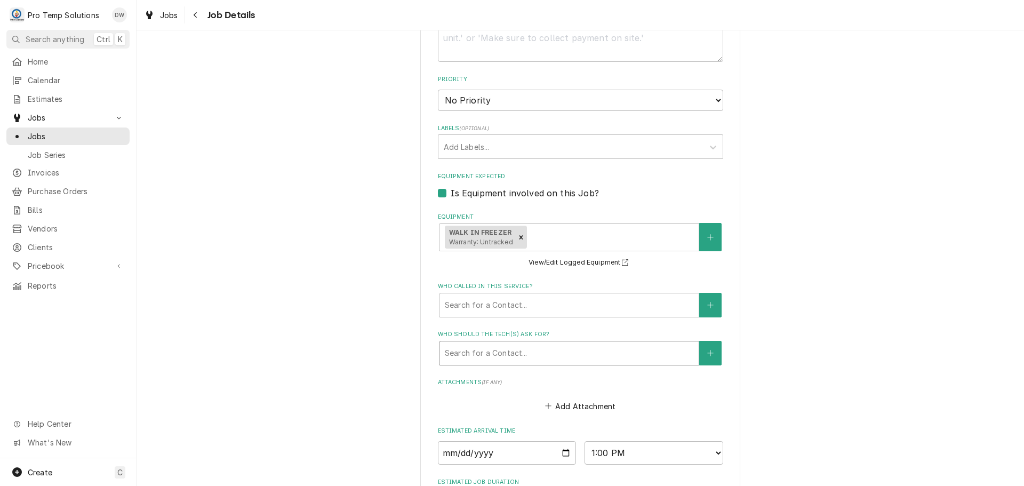
scroll to position [479, 0]
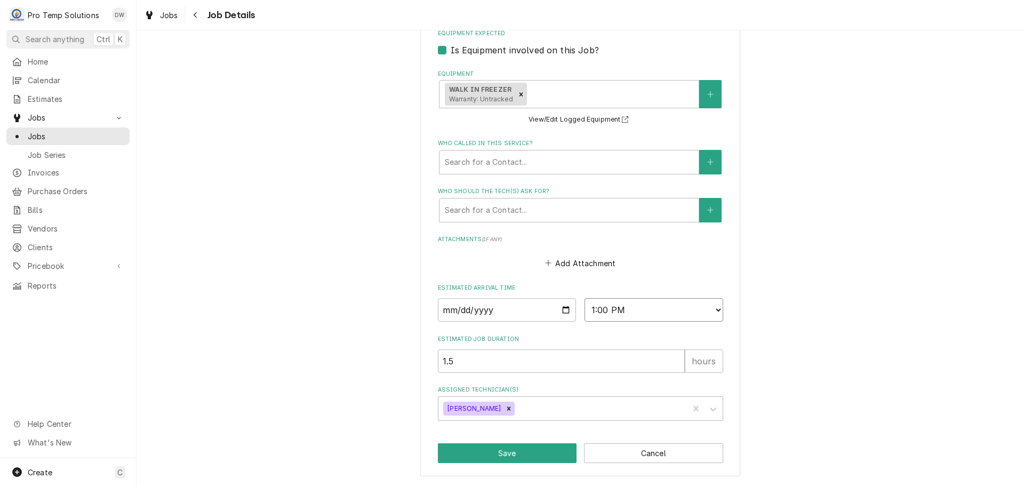
click at [712, 311] on select "AM / PM 6:00 AM 6:15 AM 6:30 AM 6:45 AM 7:00 AM 7:15 AM 7:30 AM 7:45 AM 8:00 AM…" at bounding box center [654, 309] width 139 height 23
select select "14:00:00"
click at [585, 298] on select "AM / PM 6:00 AM 6:15 AM 6:30 AM 6:45 AM 7:00 AM 7:15 AM 7:30 AM 7:45 AM 8:00 AM…" at bounding box center [654, 309] width 139 height 23
click at [500, 453] on button "Save" at bounding box center [507, 453] width 139 height 20
type textarea "x"
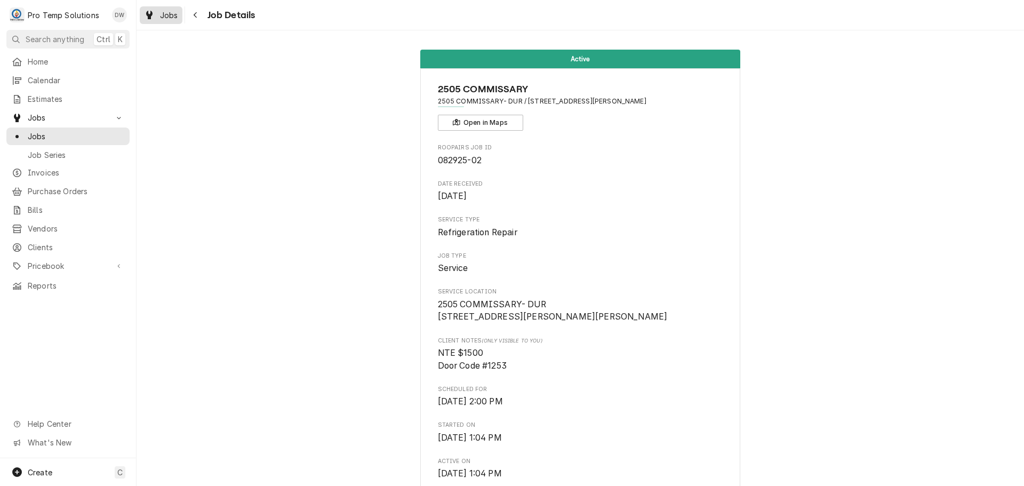
click at [165, 13] on span "Jobs" at bounding box center [169, 15] width 18 height 11
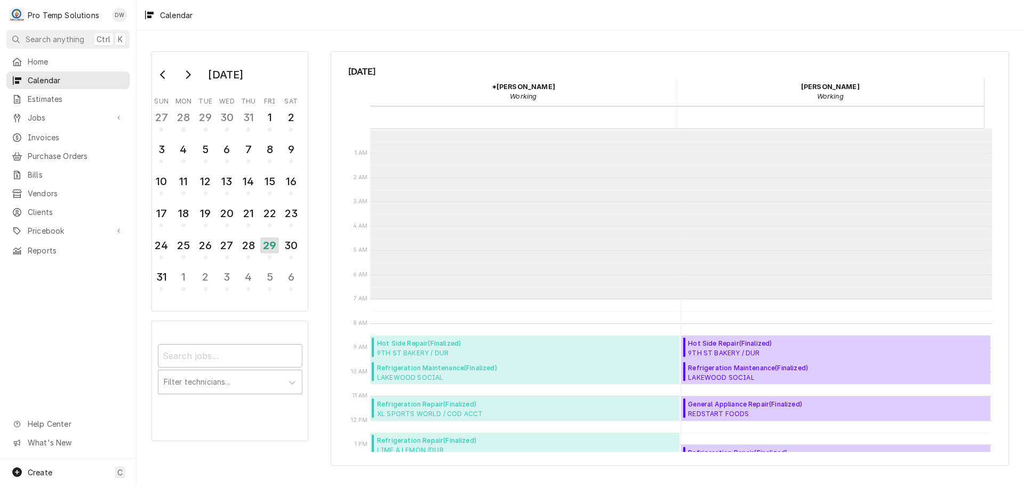
scroll to position [170, 0]
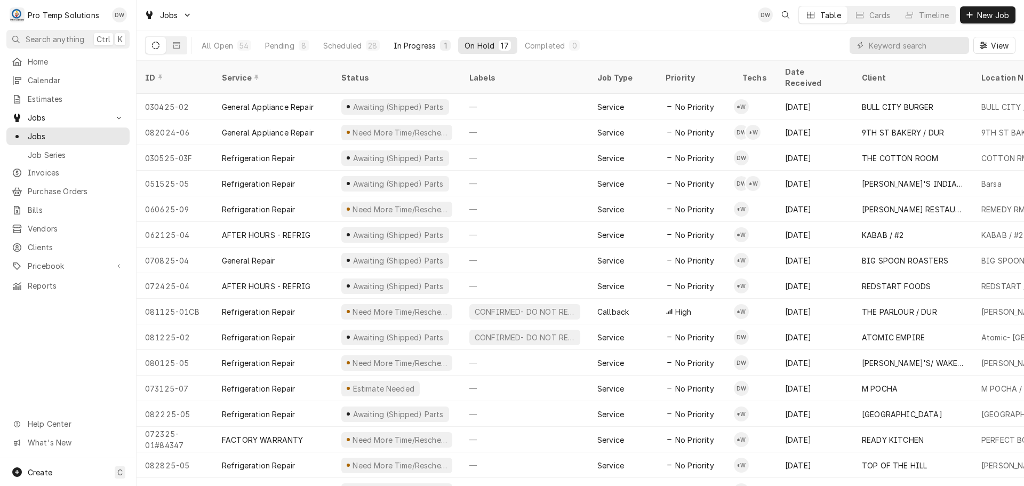
click at [409, 44] on div "In Progress" at bounding box center [415, 45] width 43 height 11
